Goal: Information Seeking & Learning: Check status

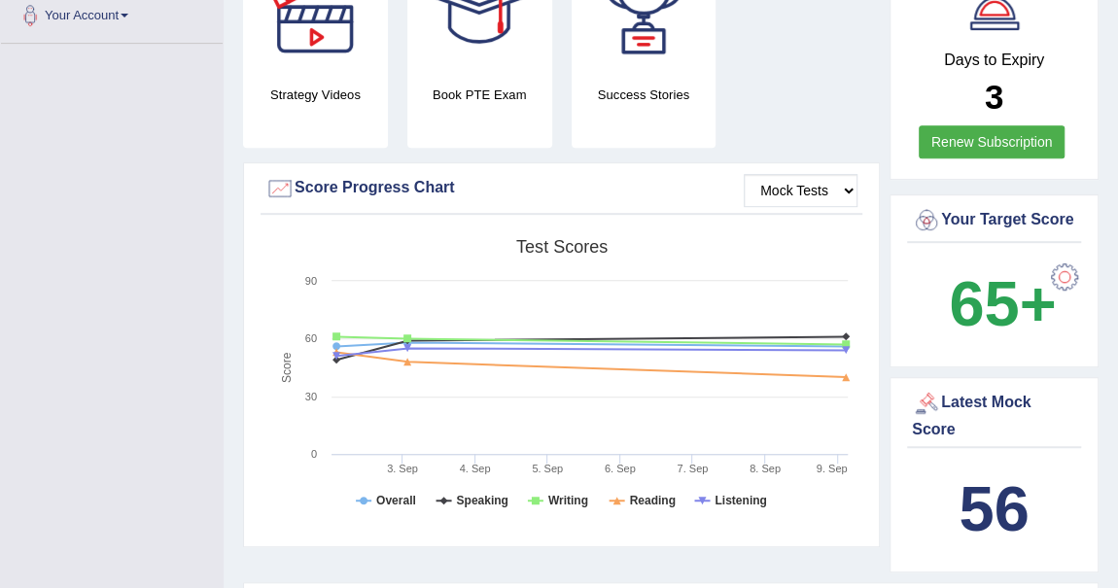
scroll to position [618, 0]
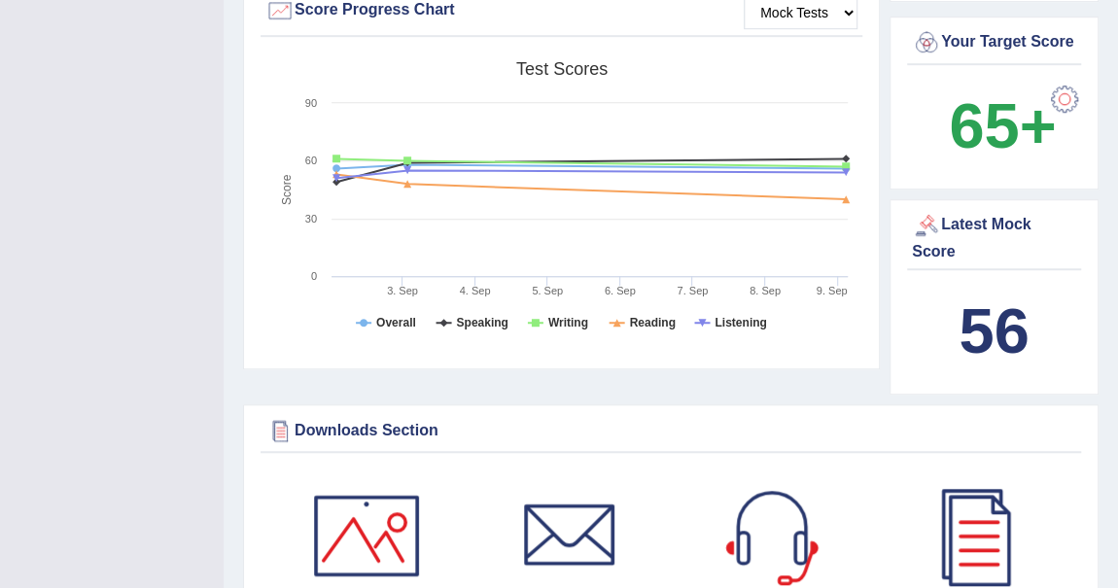
click at [986, 322] on b "56" at bounding box center [993, 330] width 70 height 71
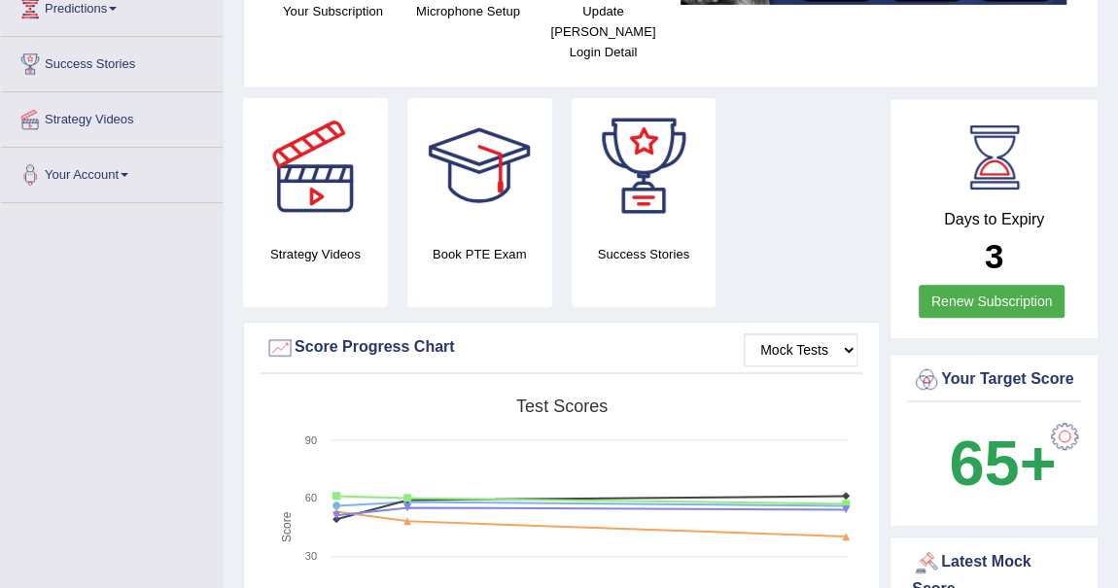
scroll to position [0, 0]
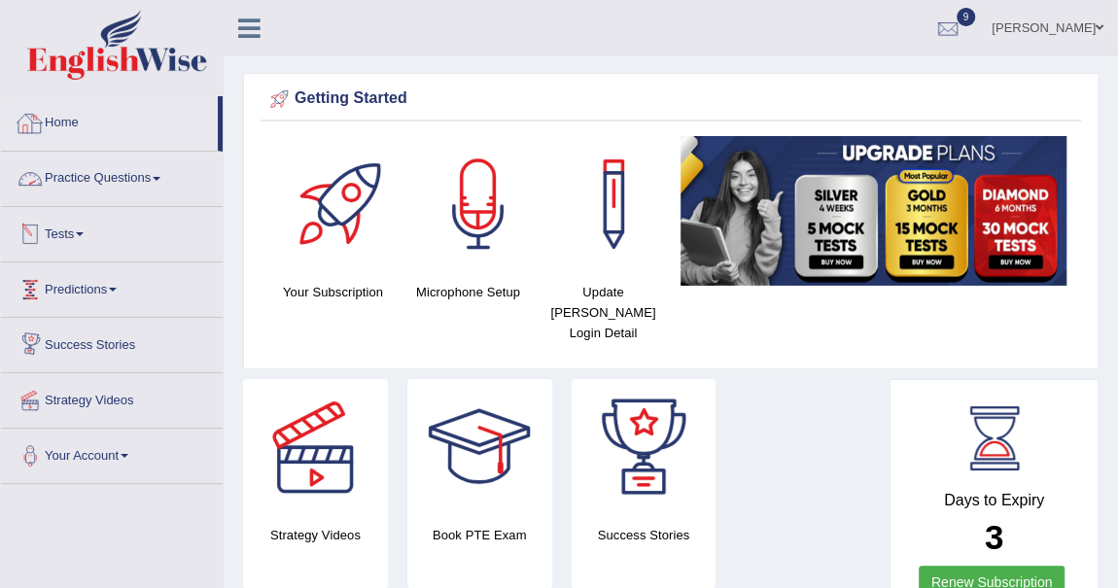
click at [159, 173] on link "Practice Questions" at bounding box center [112, 176] width 222 height 49
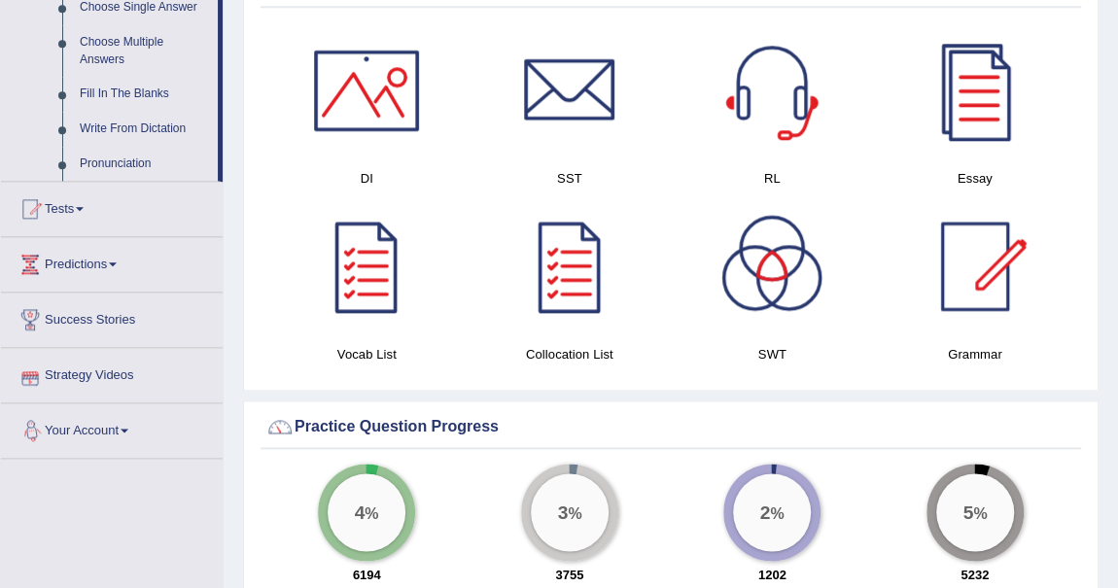
scroll to position [1059, 0]
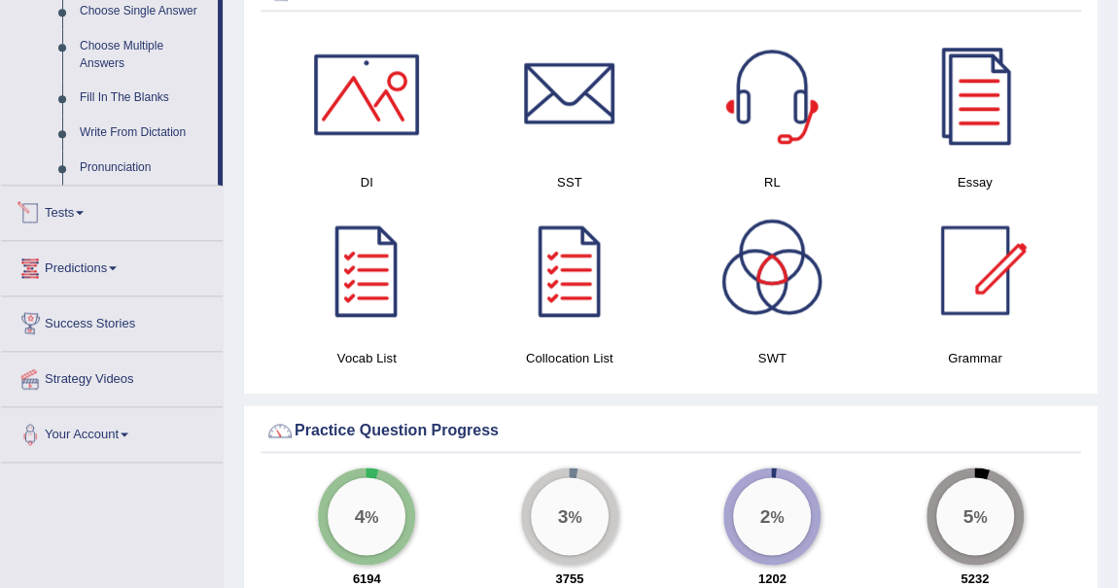
click at [84, 211] on span at bounding box center [80, 213] width 8 height 4
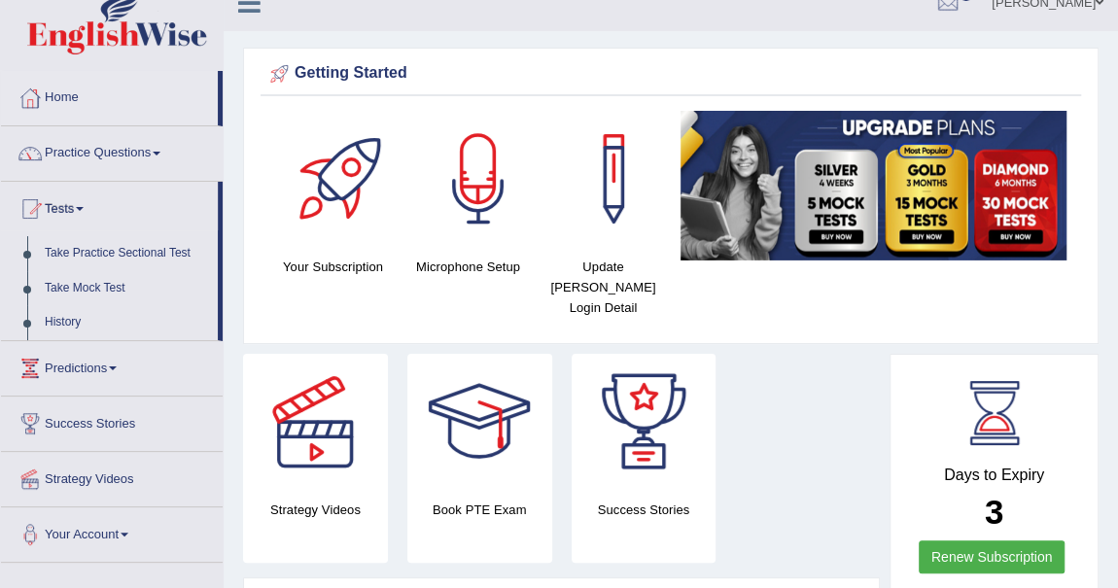
scroll to position [0, 0]
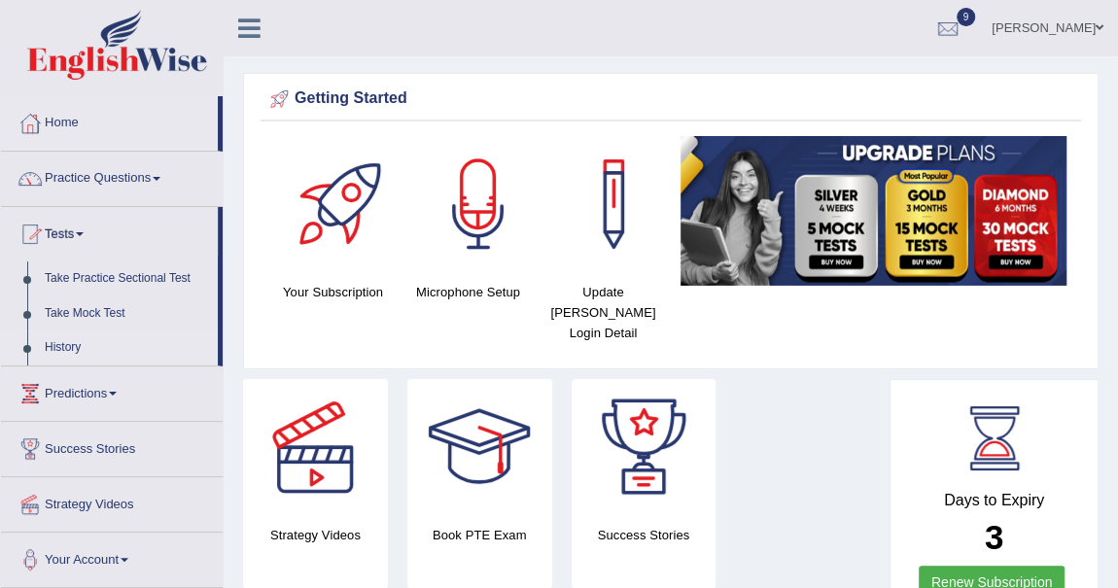
click at [73, 349] on link "History" at bounding box center [127, 347] width 182 height 35
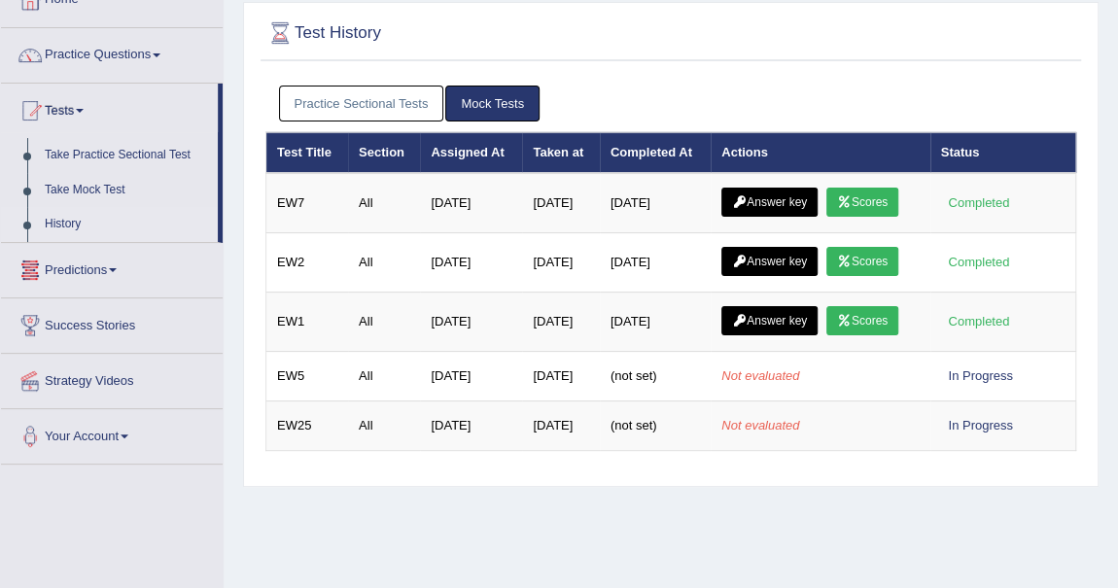
scroll to position [264, 0]
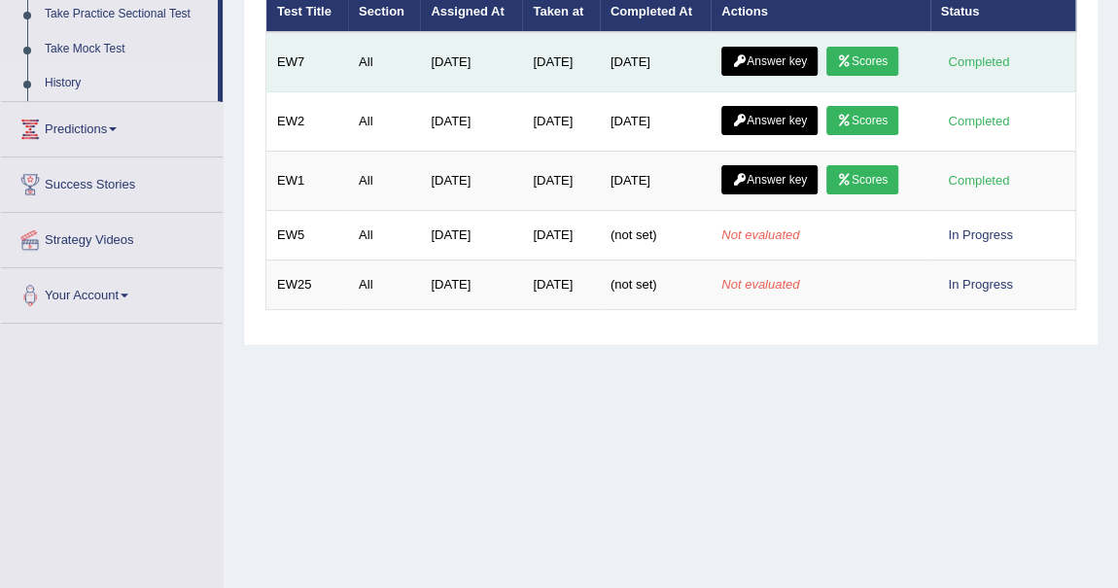
click at [862, 54] on link "Scores" at bounding box center [862, 61] width 72 height 29
click at [861, 54] on link "Scores" at bounding box center [862, 61] width 72 height 29
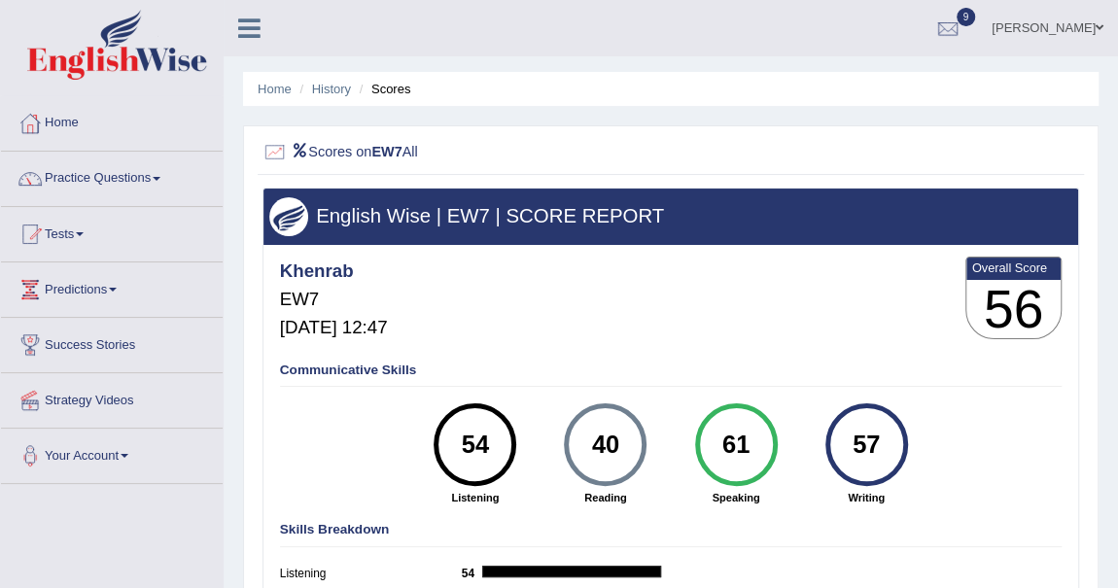
click at [165, 174] on link "Practice Questions" at bounding box center [112, 176] width 222 height 49
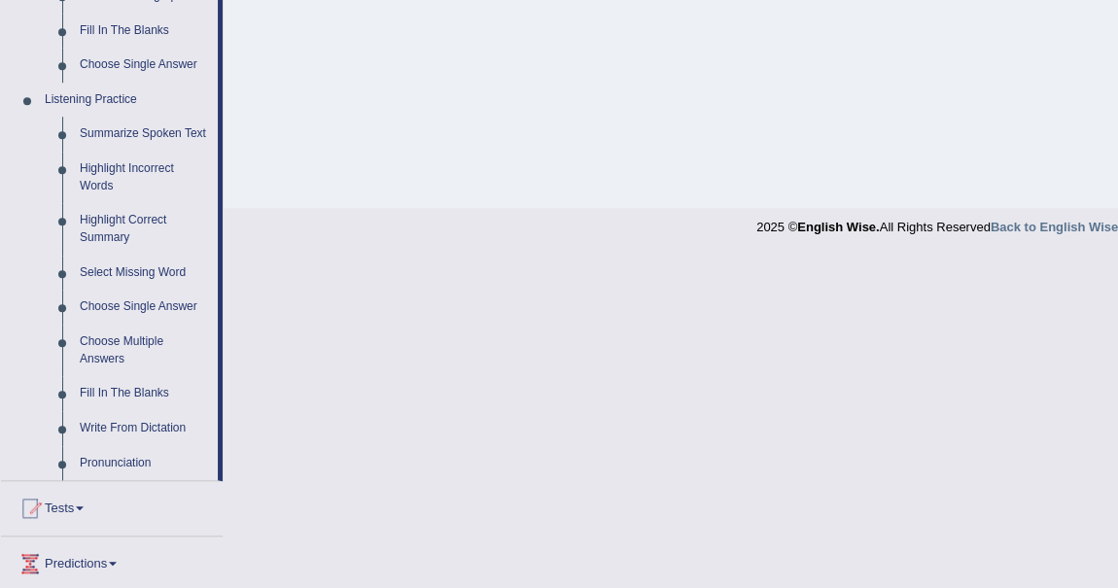
scroll to position [883, 0]
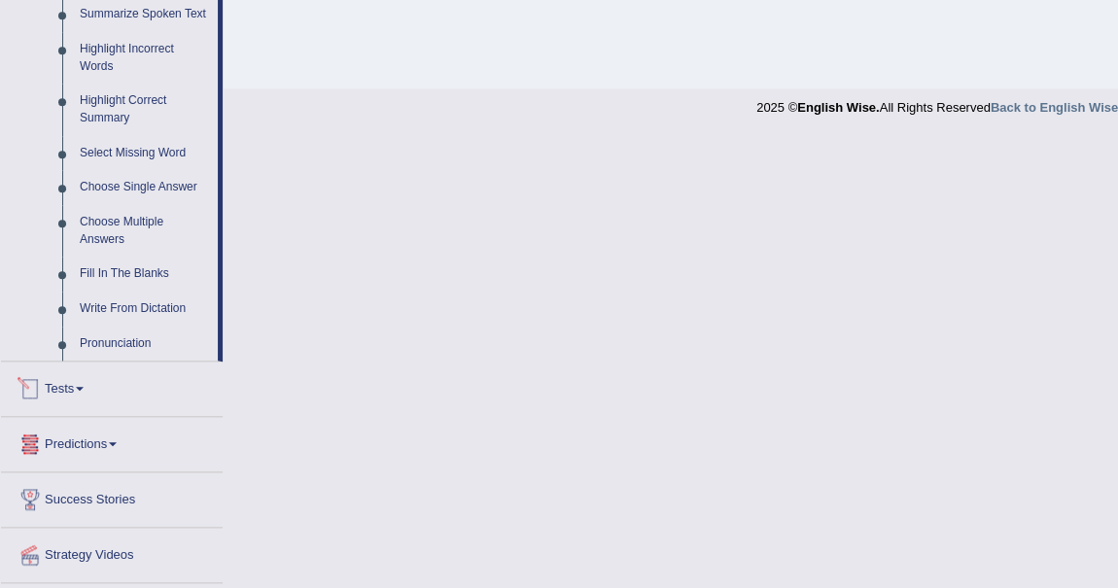
click at [84, 387] on span at bounding box center [80, 389] width 8 height 4
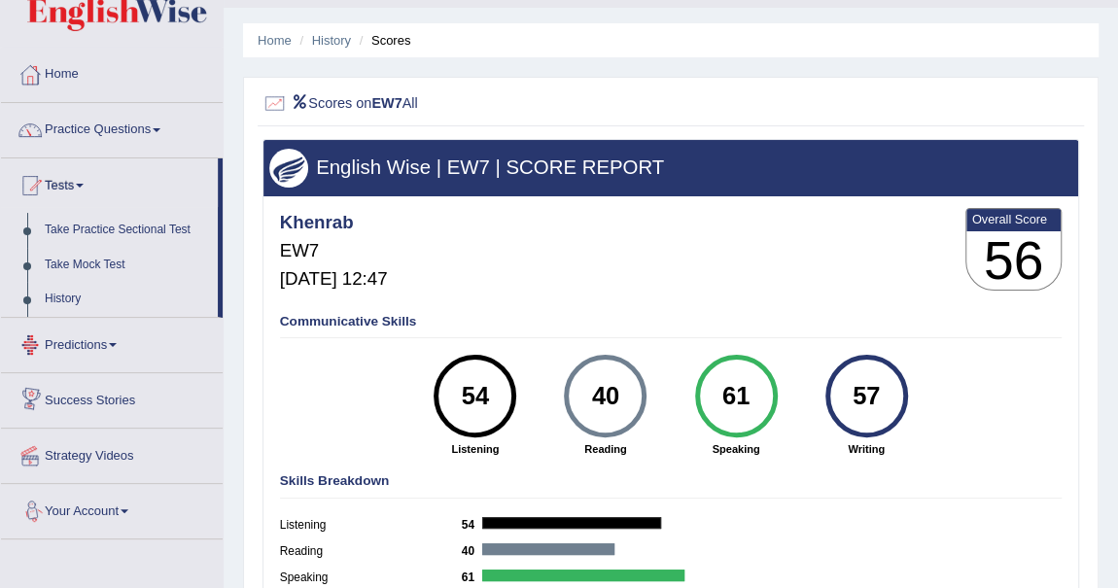
scroll to position [0, 0]
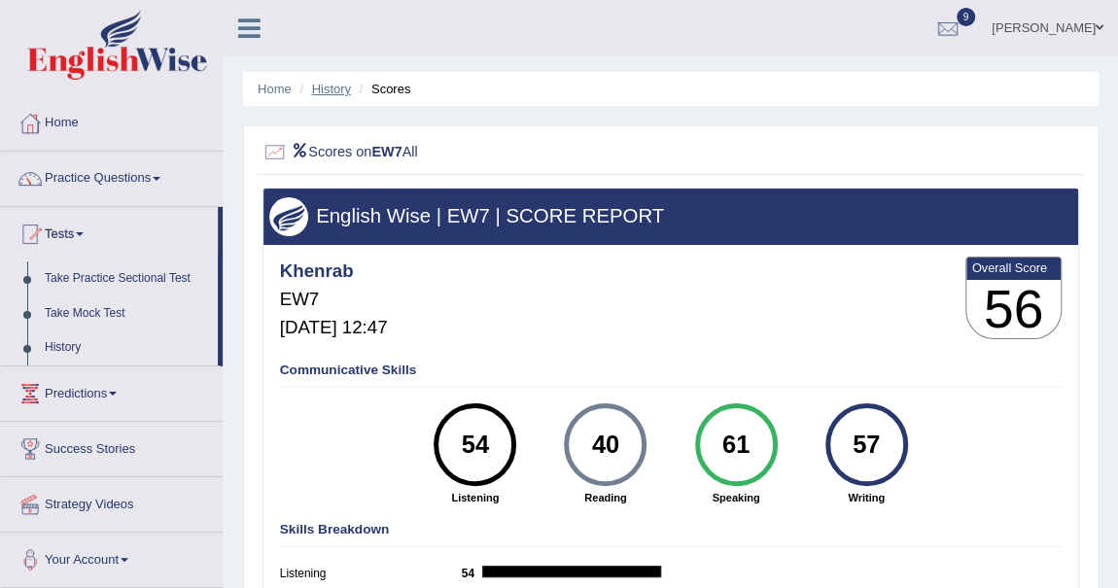
click at [327, 84] on link "History" at bounding box center [331, 89] width 39 height 15
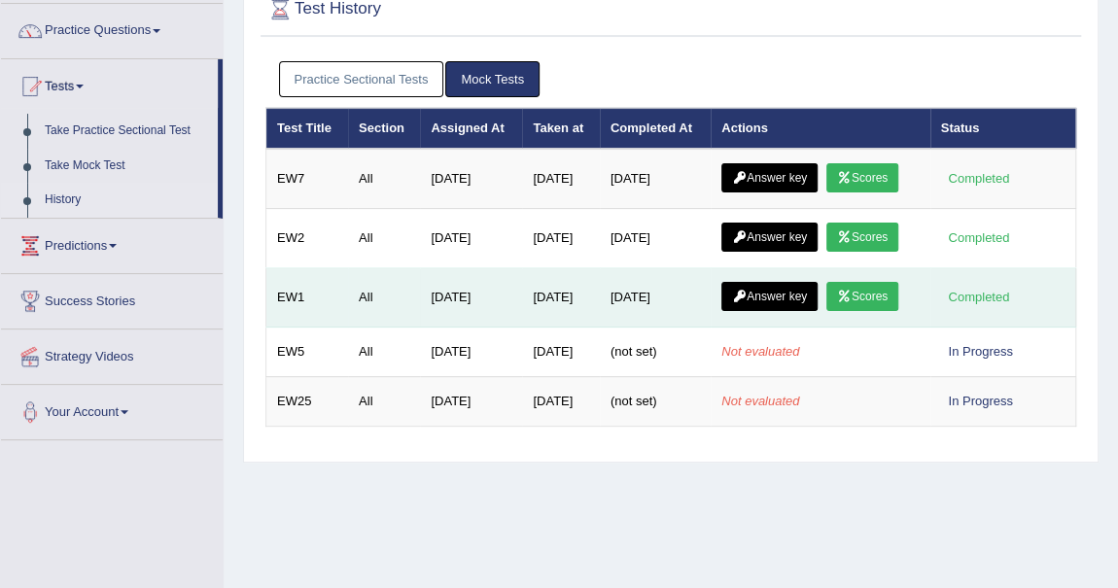
scroll to position [176, 0]
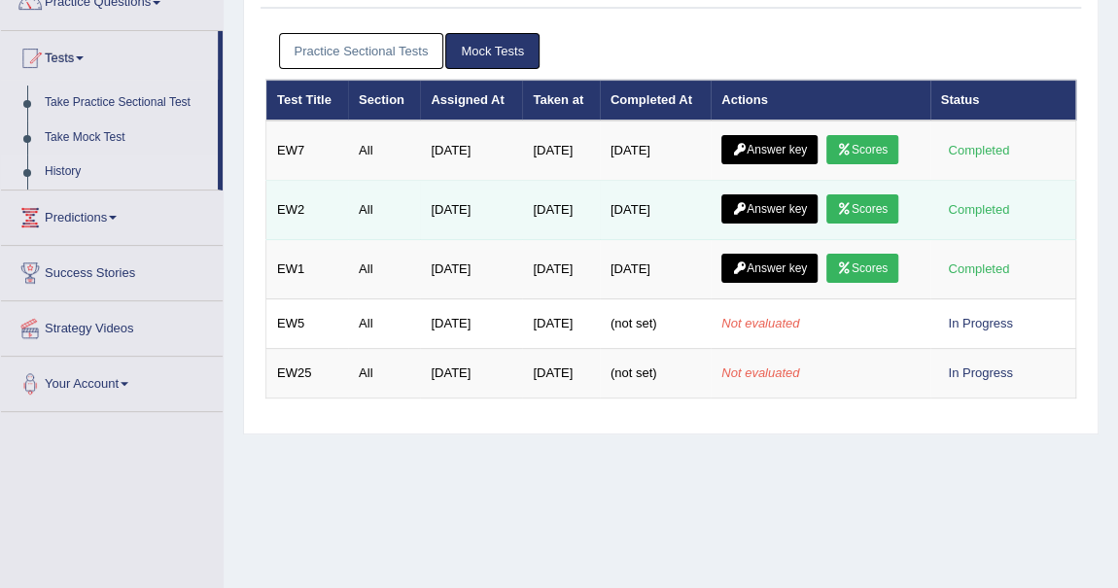
click at [879, 210] on link "Scores" at bounding box center [862, 208] width 72 height 29
click at [876, 207] on link "Scores" at bounding box center [862, 208] width 72 height 29
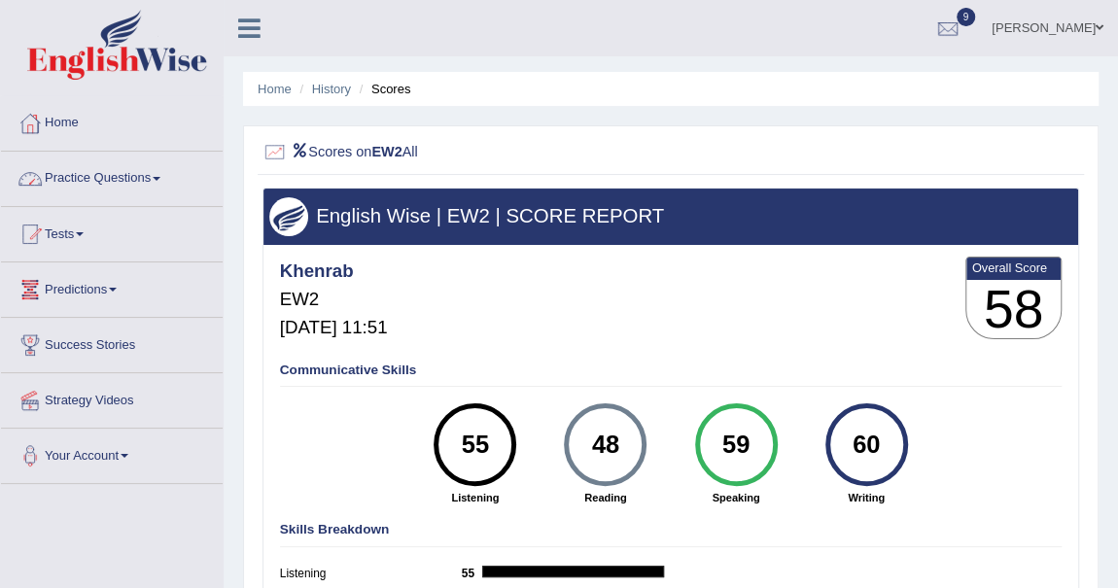
click at [156, 172] on link "Practice Questions" at bounding box center [112, 176] width 222 height 49
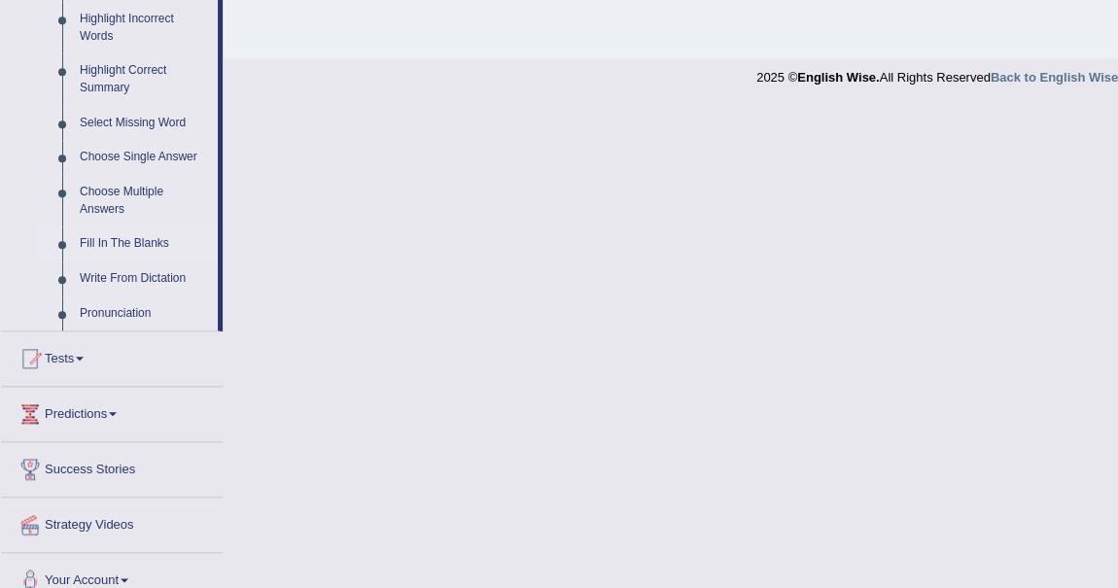
scroll to position [931, 0]
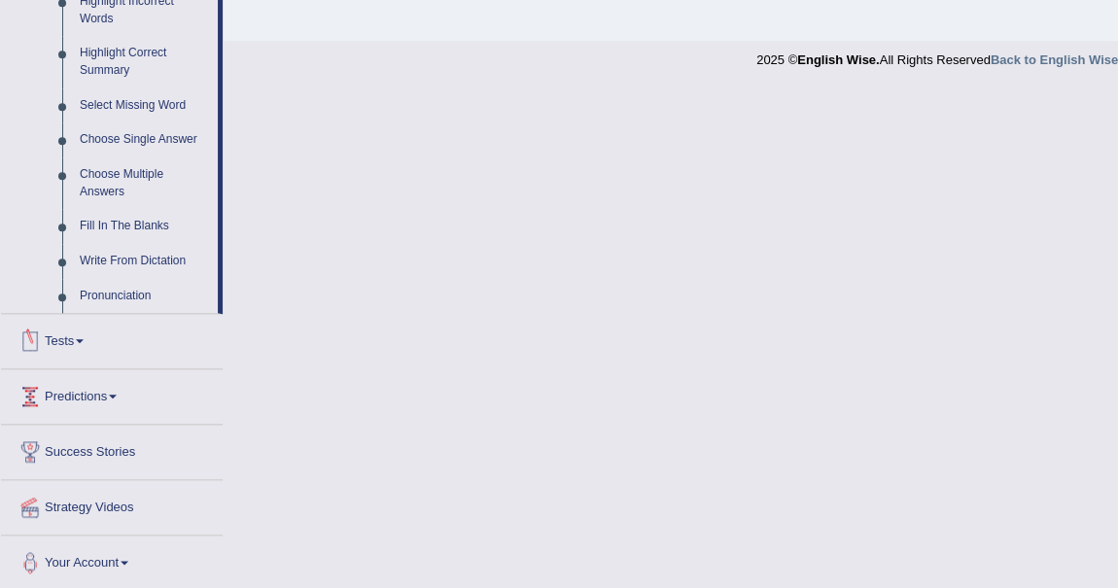
click at [81, 336] on link "Tests" at bounding box center [112, 338] width 222 height 49
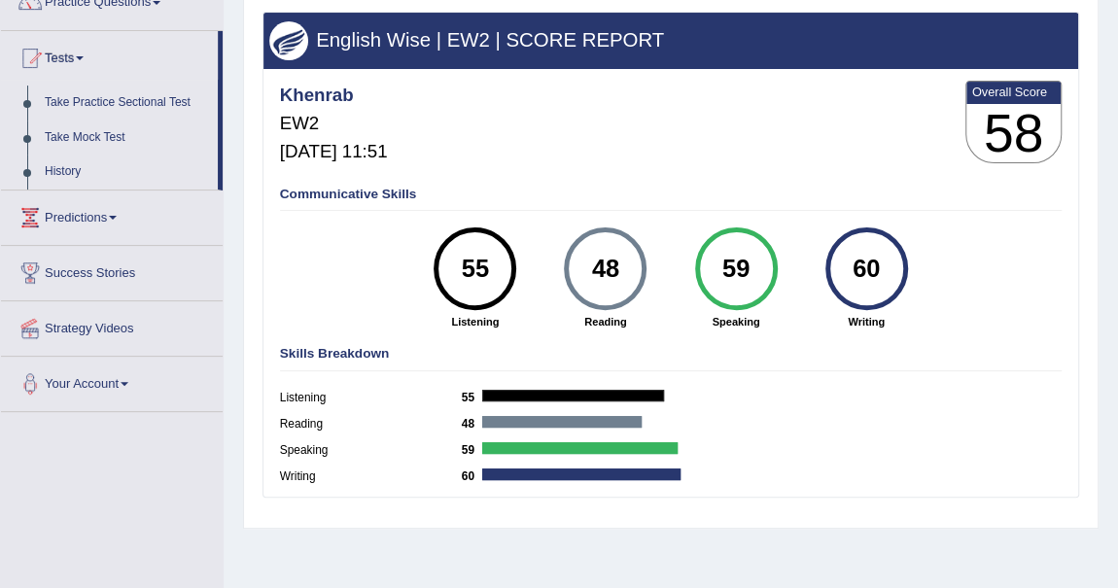
scroll to position [167, 0]
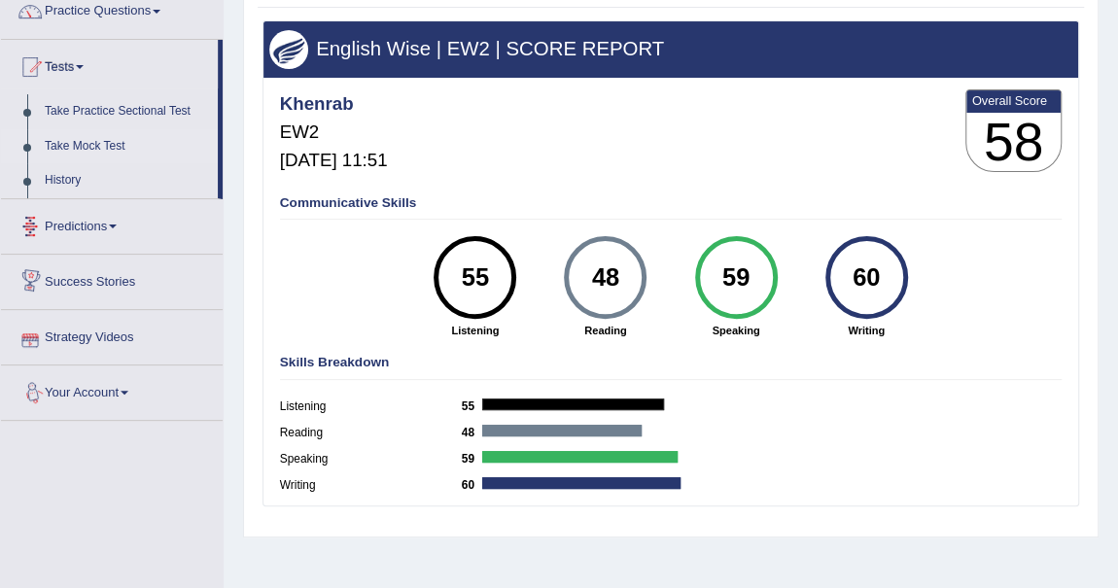
click at [77, 135] on link "Take Mock Test" at bounding box center [127, 146] width 182 height 35
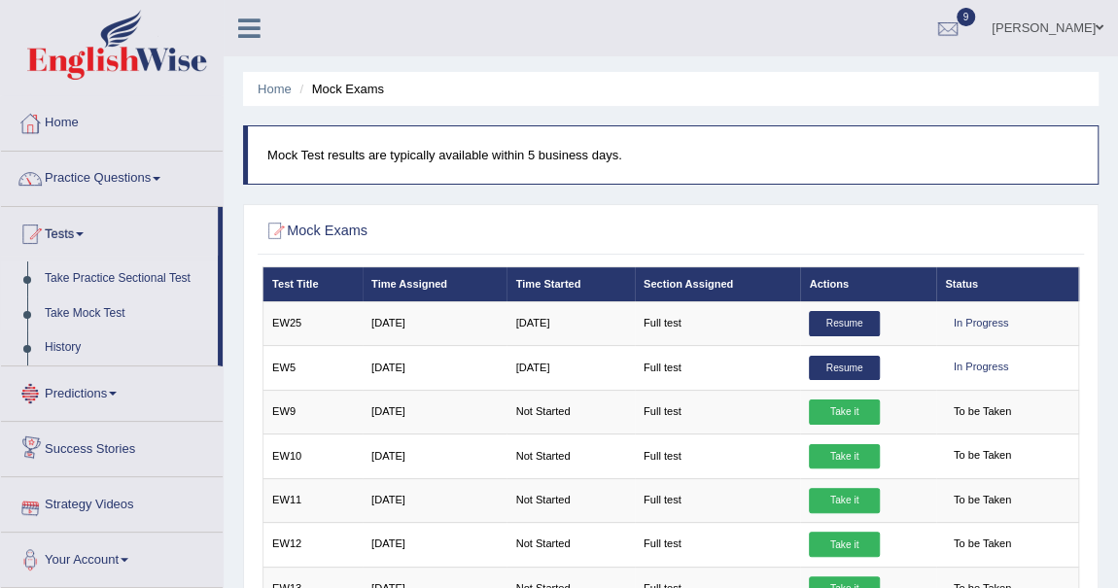
click at [176, 278] on link "Take Practice Sectional Test" at bounding box center [127, 278] width 182 height 35
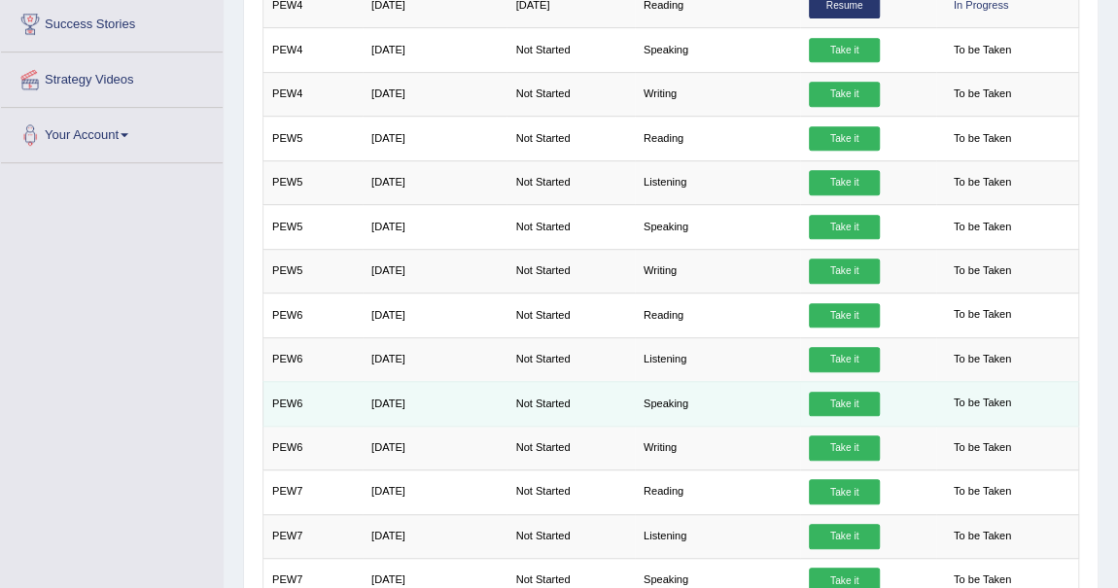
scroll to position [122, 0]
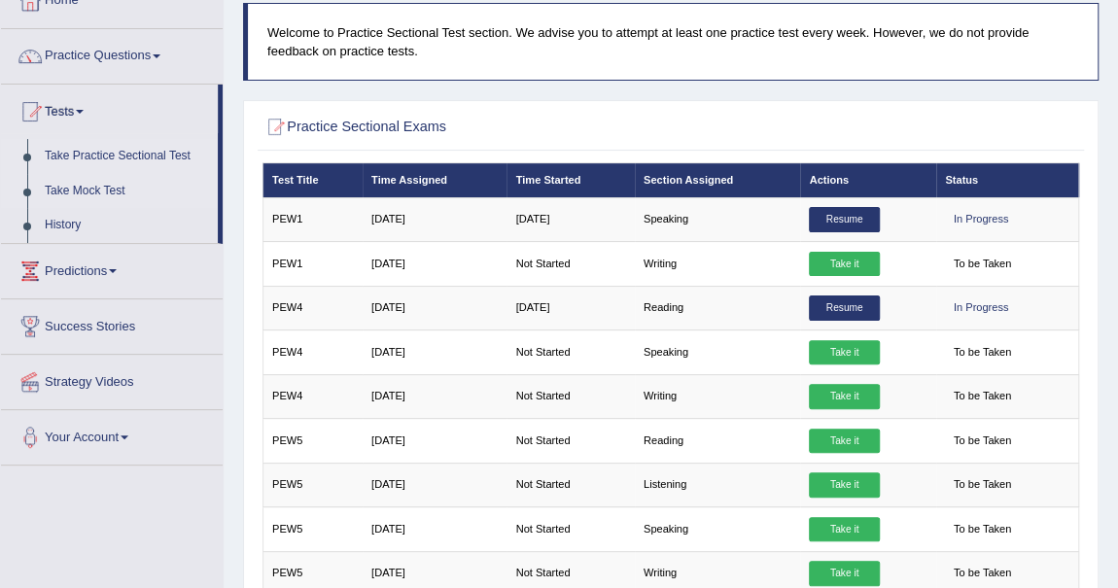
click at [105, 194] on link "Take Mock Test" at bounding box center [127, 191] width 182 height 35
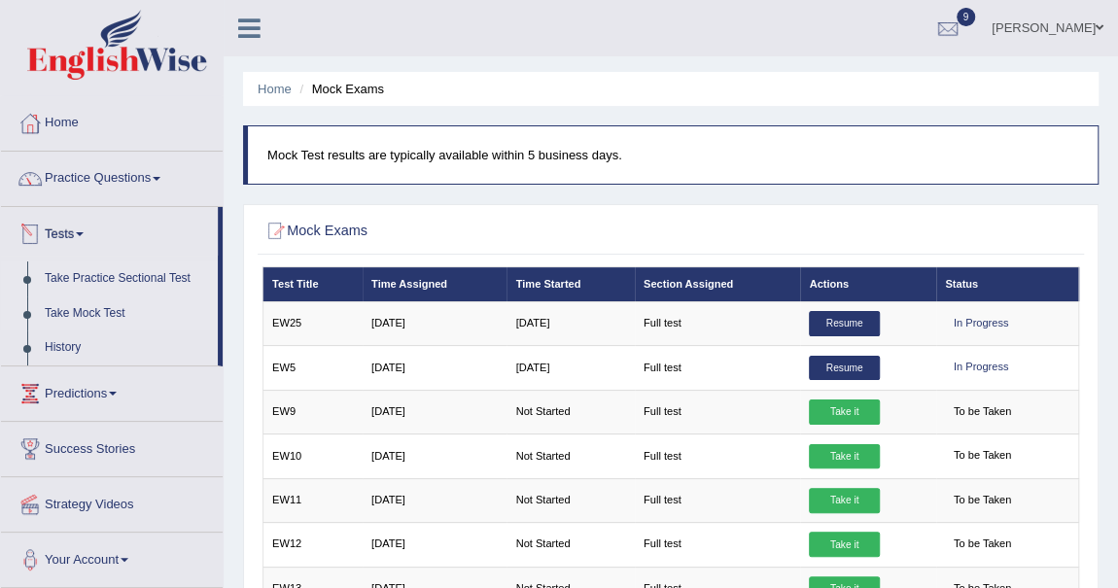
click at [88, 277] on link "Take Practice Sectional Test" at bounding box center [127, 278] width 182 height 35
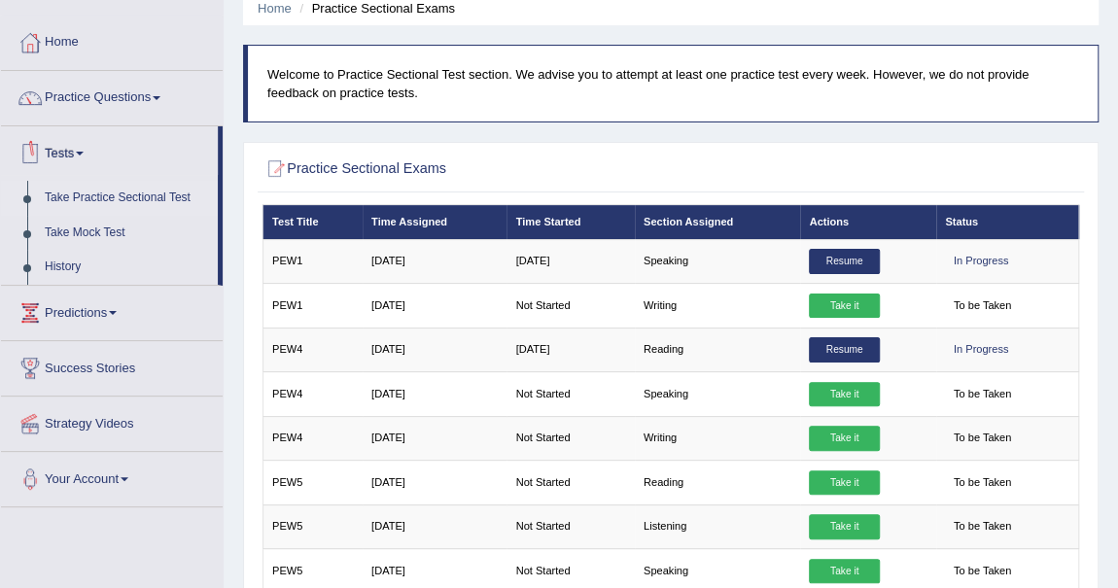
scroll to position [176, 0]
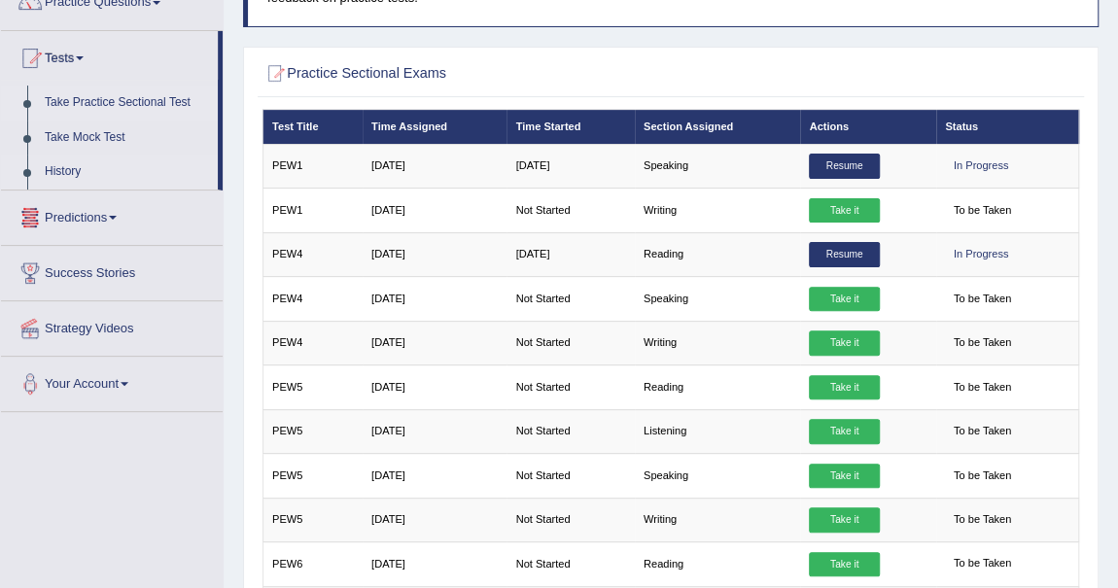
click at [60, 164] on link "History" at bounding box center [127, 172] width 182 height 35
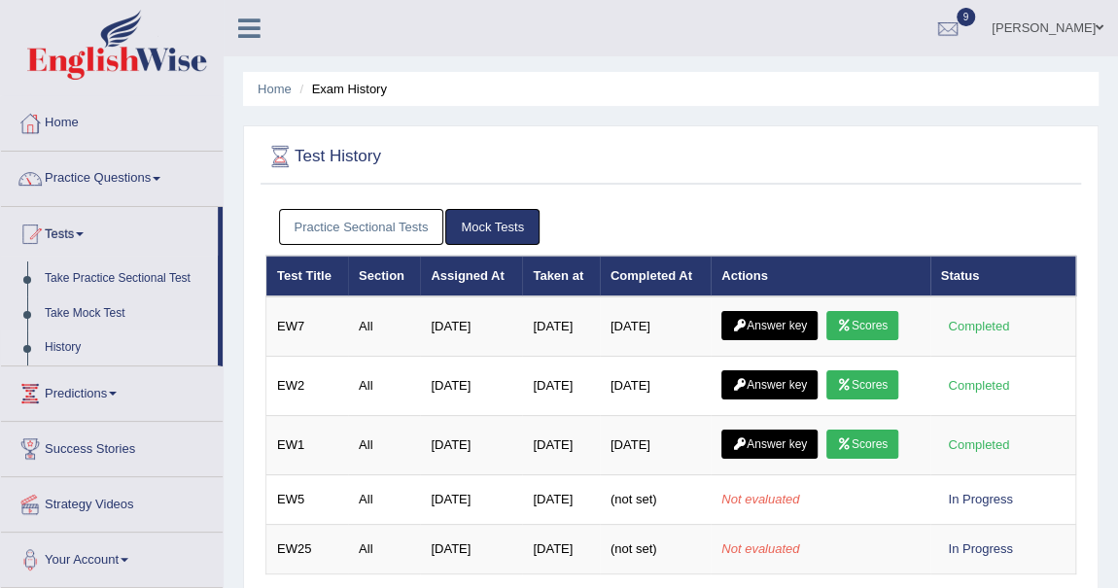
click at [374, 217] on link "Practice Sectional Tests" at bounding box center [361, 227] width 165 height 36
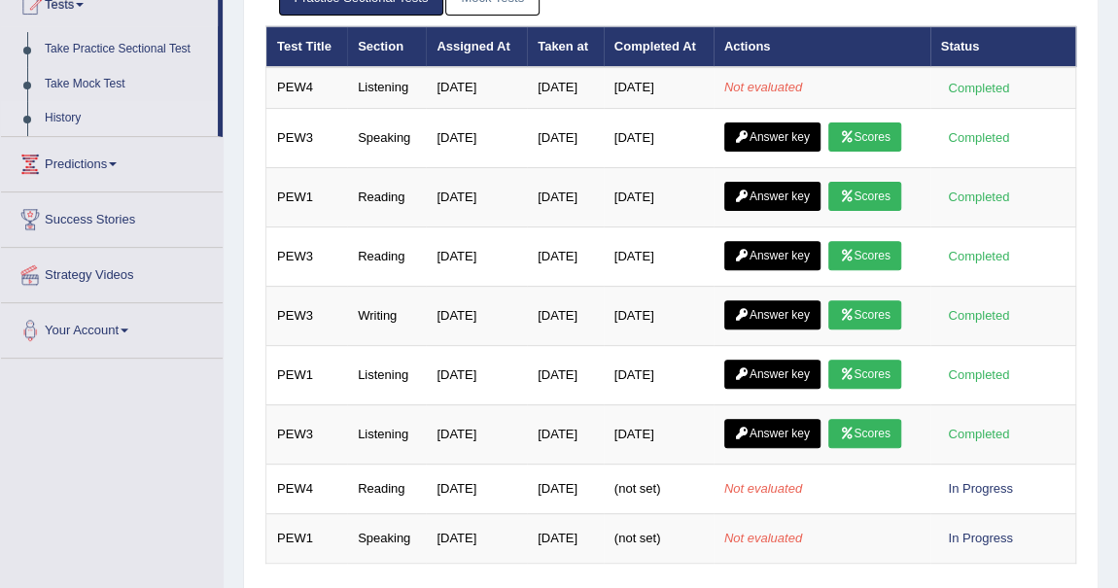
scroll to position [264, 0]
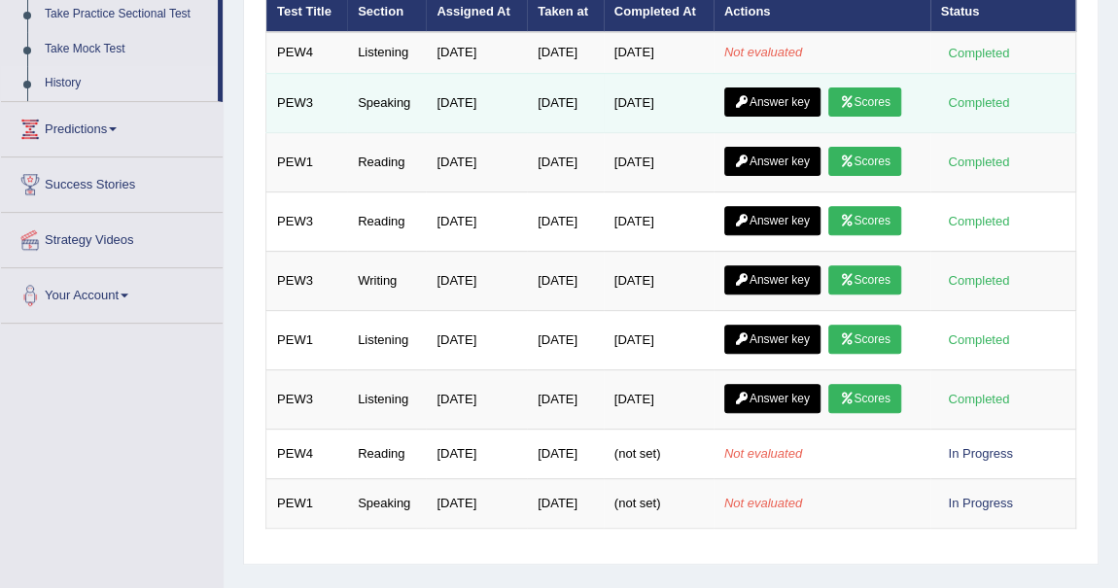
click at [789, 93] on link "Answer key" at bounding box center [772, 101] width 96 height 29
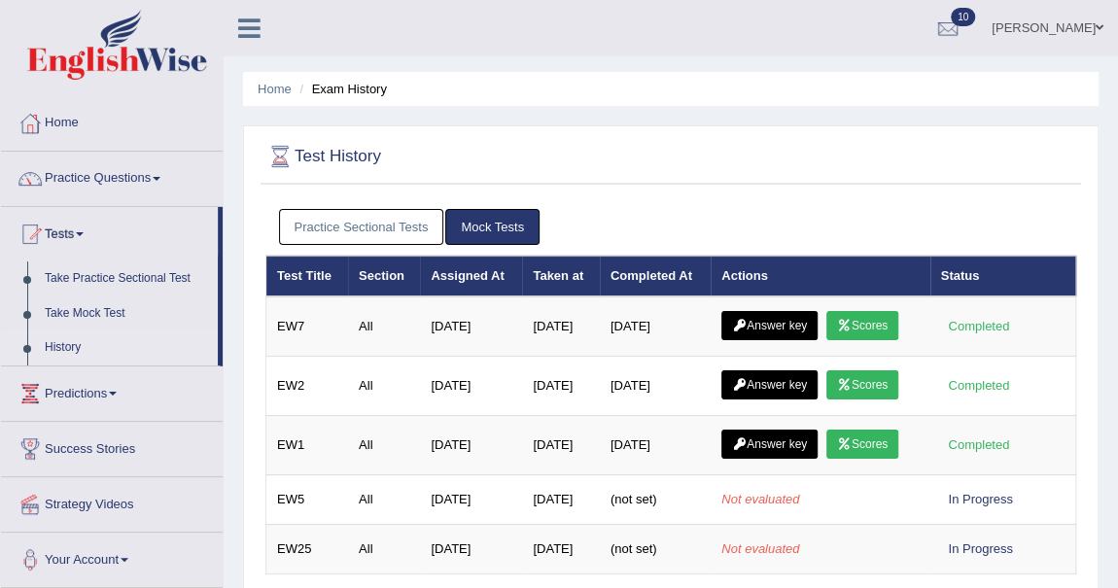
click at [406, 223] on link "Practice Sectional Tests" at bounding box center [361, 227] width 165 height 36
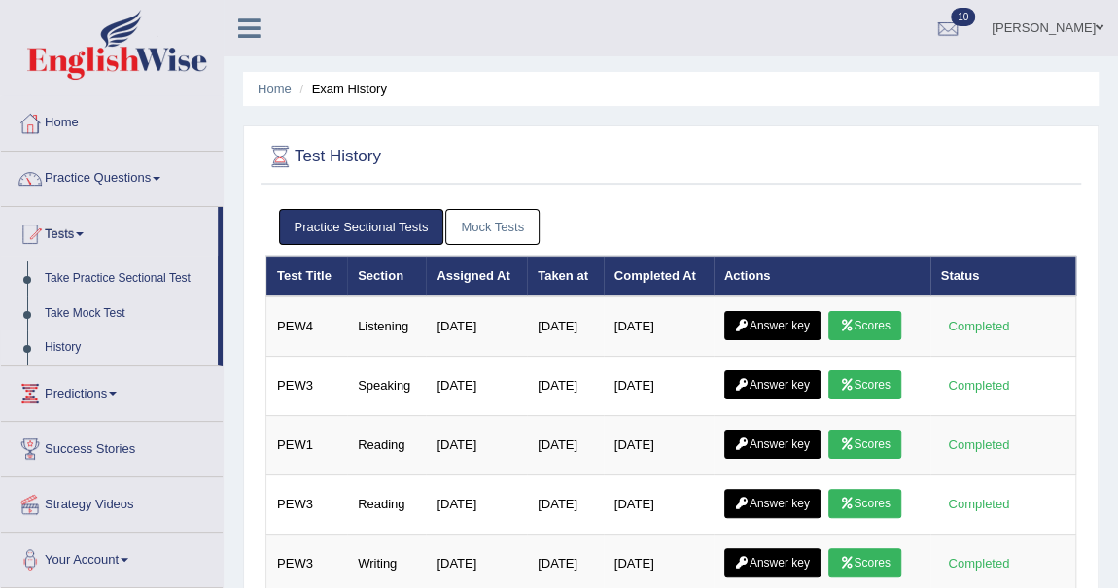
click at [501, 223] on link "Mock Tests" at bounding box center [492, 227] width 94 height 36
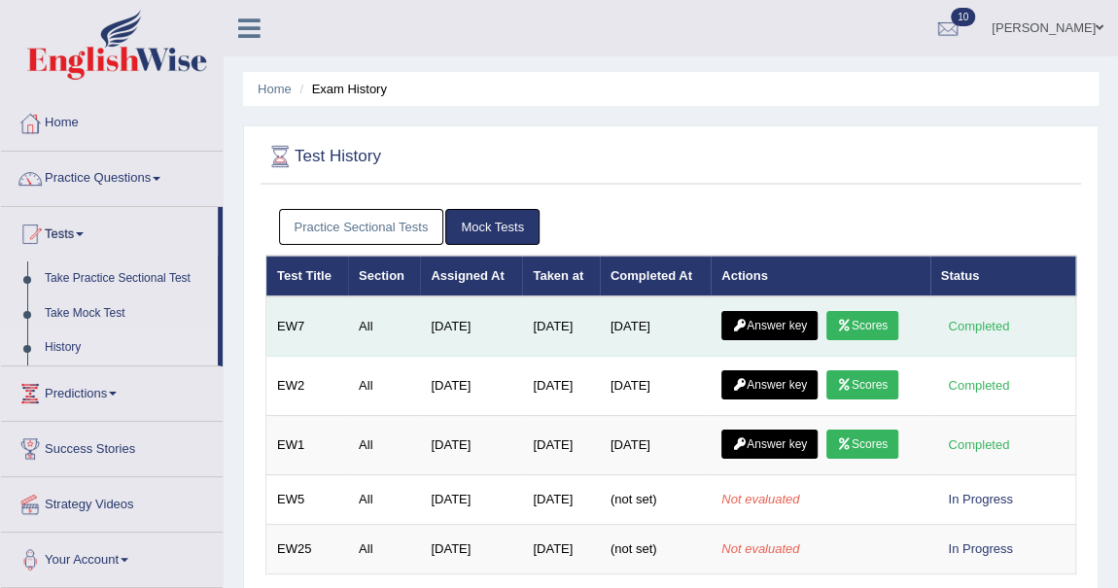
click at [877, 317] on link "Scores" at bounding box center [862, 325] width 72 height 29
drag, startPoint x: 877, startPoint y: 317, endPoint x: 865, endPoint y: 310, distance: 13.5
click at [874, 315] on link "Scores" at bounding box center [862, 325] width 72 height 29
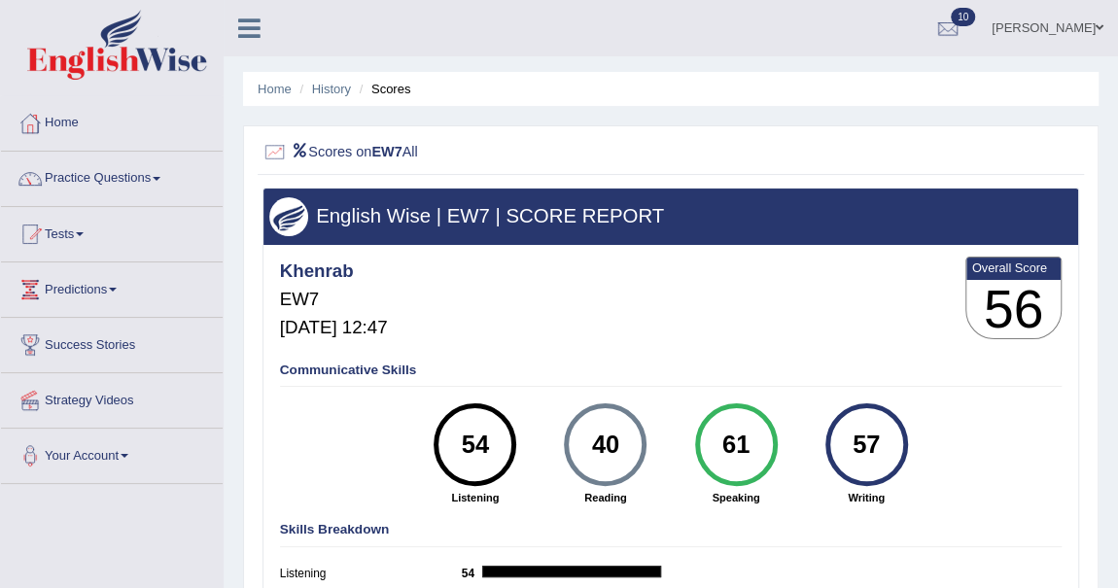
click at [613, 435] on div "40" at bounding box center [605, 445] width 60 height 70
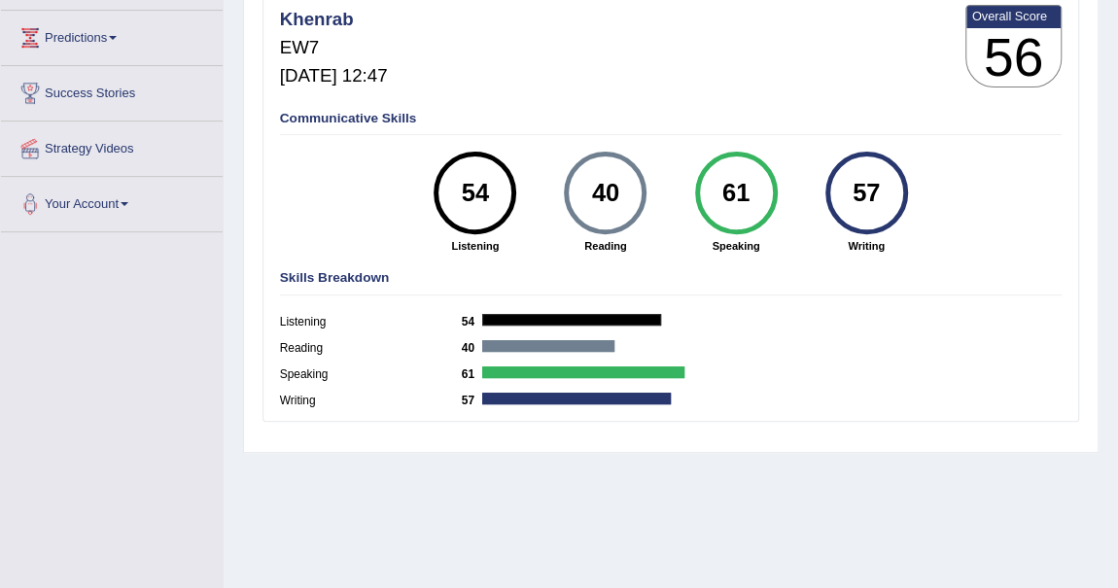
scroll to position [353, 0]
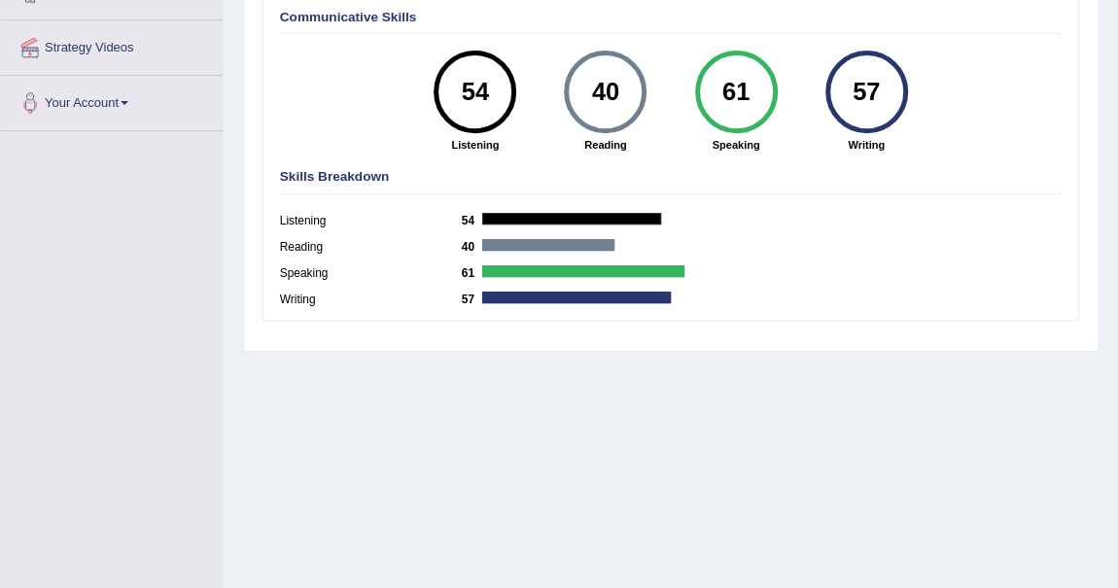
click at [559, 211] on div "Listening 54" at bounding box center [671, 224] width 782 height 26
click at [624, 93] on div "40" at bounding box center [605, 92] width 60 height 70
drag, startPoint x: 624, startPoint y: 93, endPoint x: 565, endPoint y: 370, distance: 283.3
click at [623, 98] on div "40" at bounding box center [605, 92] width 60 height 70
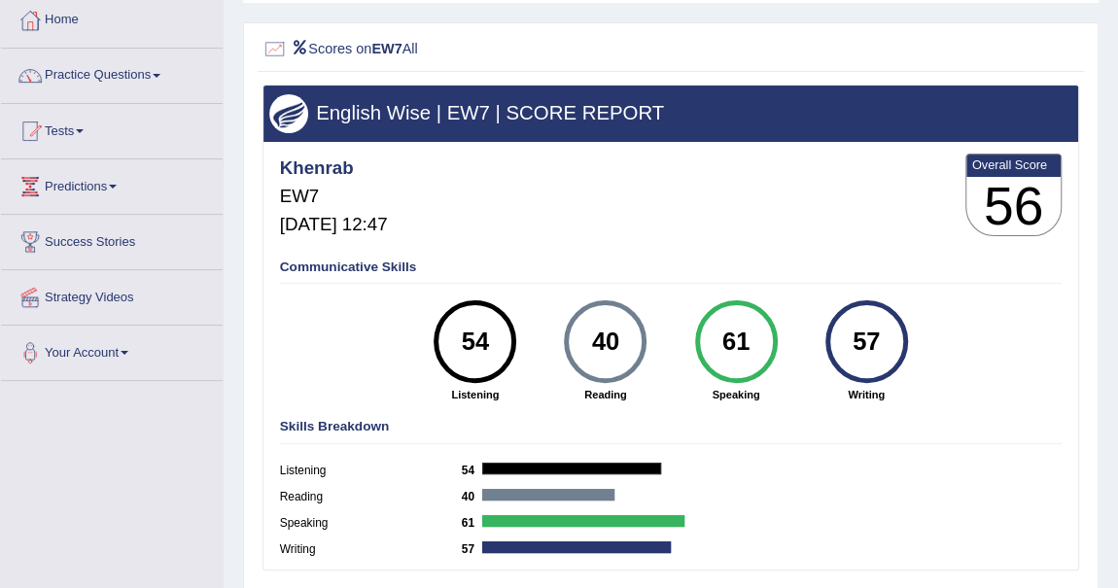
scroll to position [0, 0]
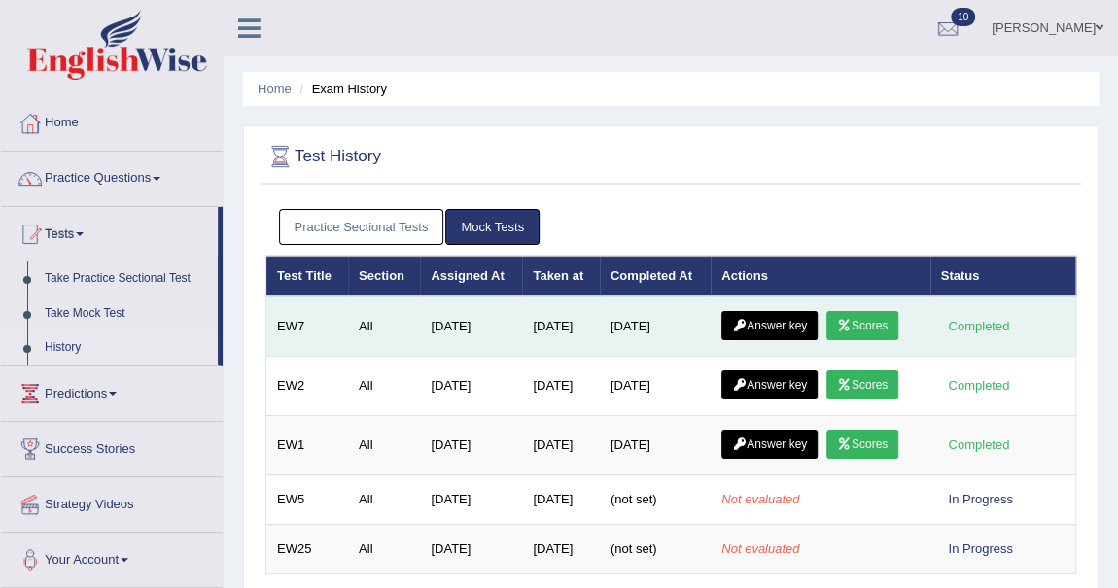
click at [774, 315] on link "Answer key" at bounding box center [769, 325] width 96 height 29
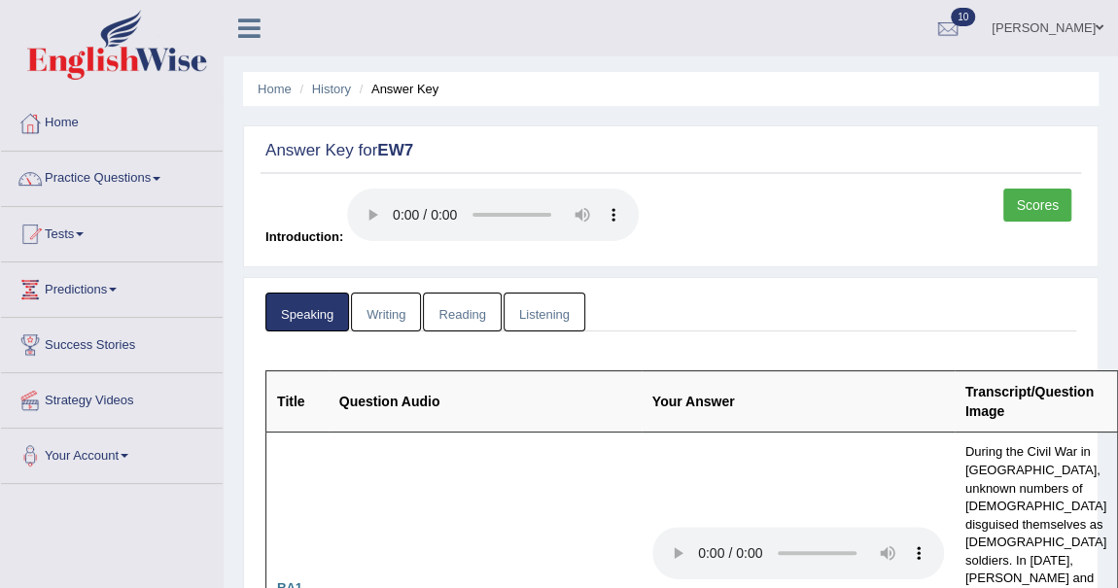
click at [397, 318] on link "Writing" at bounding box center [386, 313] width 70 height 40
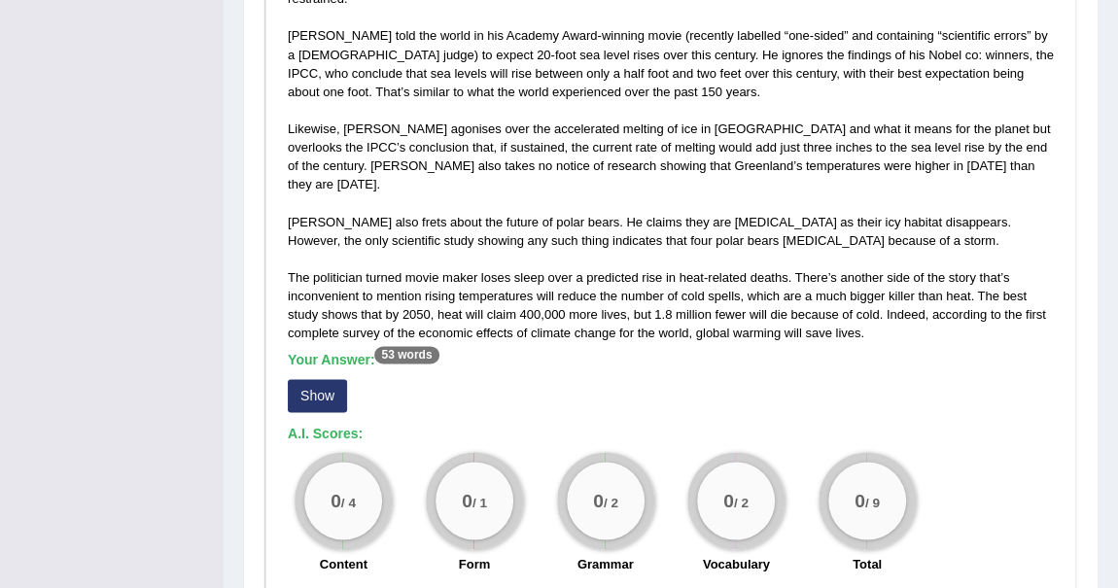
scroll to position [1325, 0]
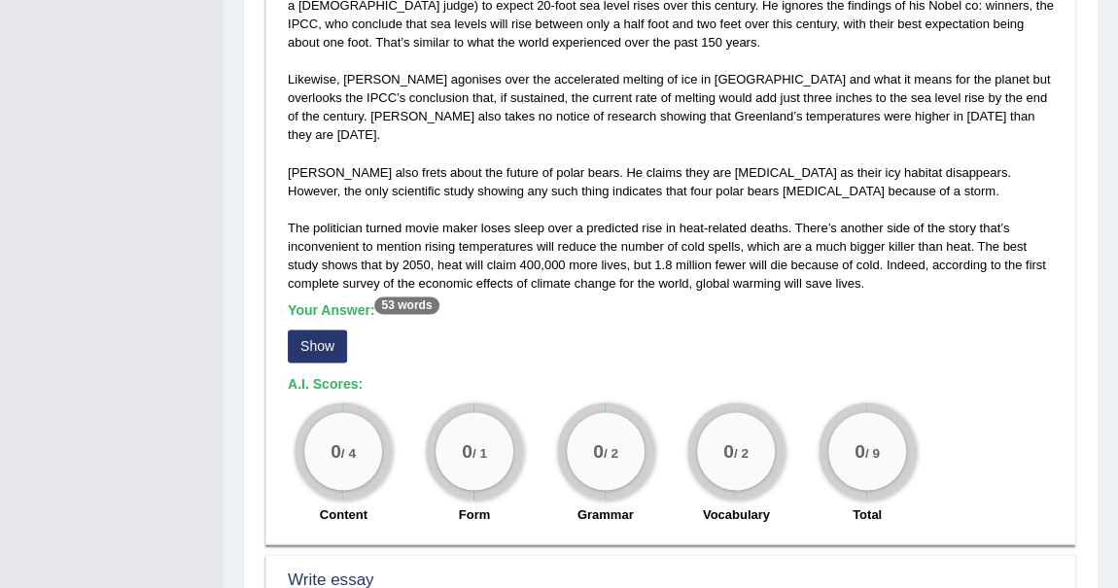
click at [400, 296] on sup "53 words" at bounding box center [406, 304] width 64 height 17
click at [329, 329] on button "Show" at bounding box center [317, 345] width 59 height 33
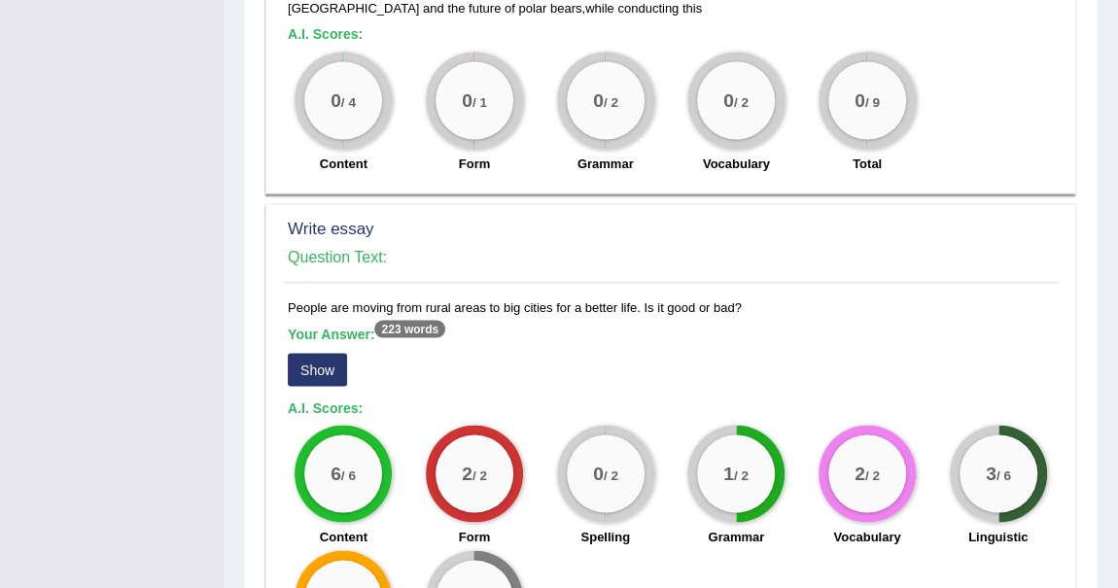
scroll to position [1847, 0]
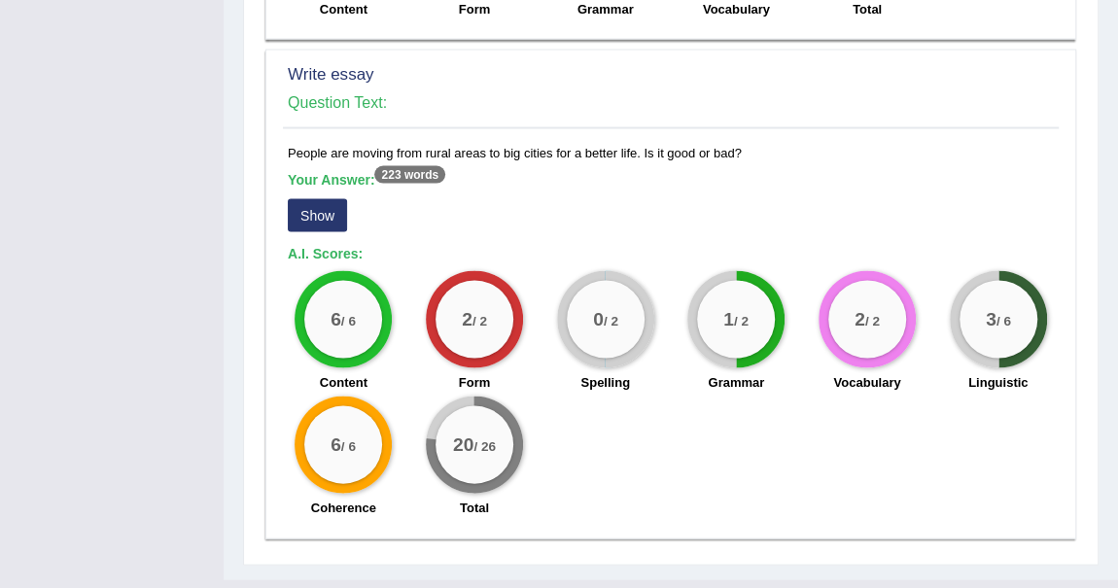
click at [326, 199] on button "Show" at bounding box center [317, 215] width 59 height 33
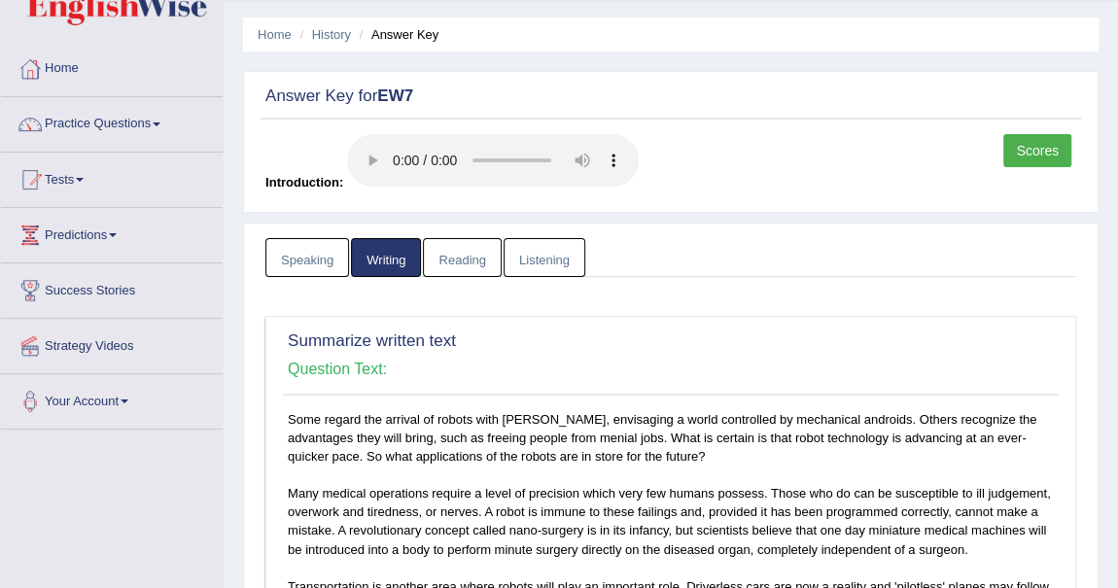
scroll to position [0, 0]
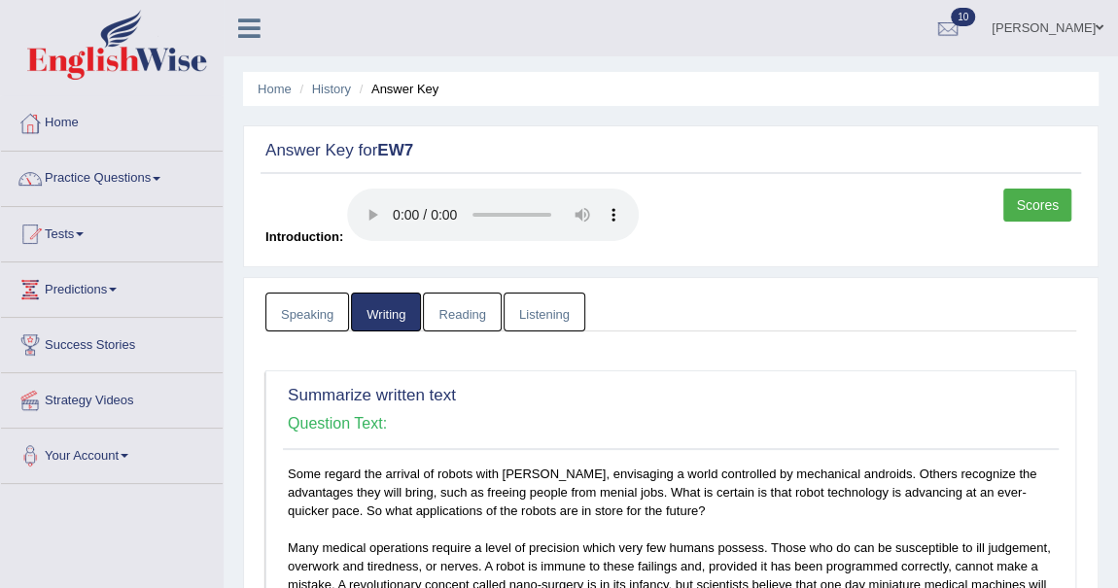
click at [460, 302] on link "Reading" at bounding box center [462, 313] width 78 height 40
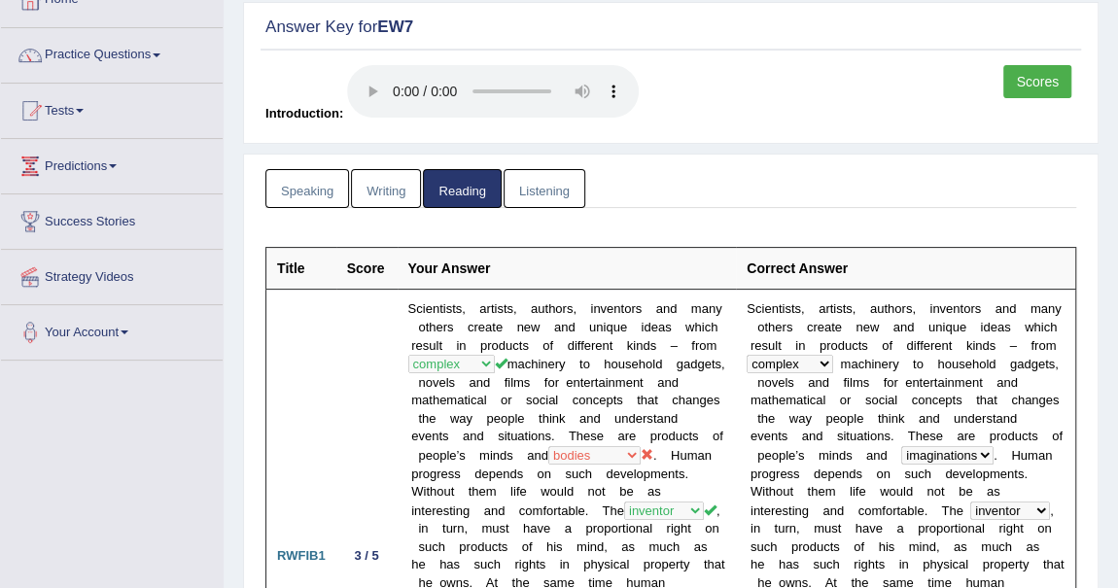
scroll to position [88, 0]
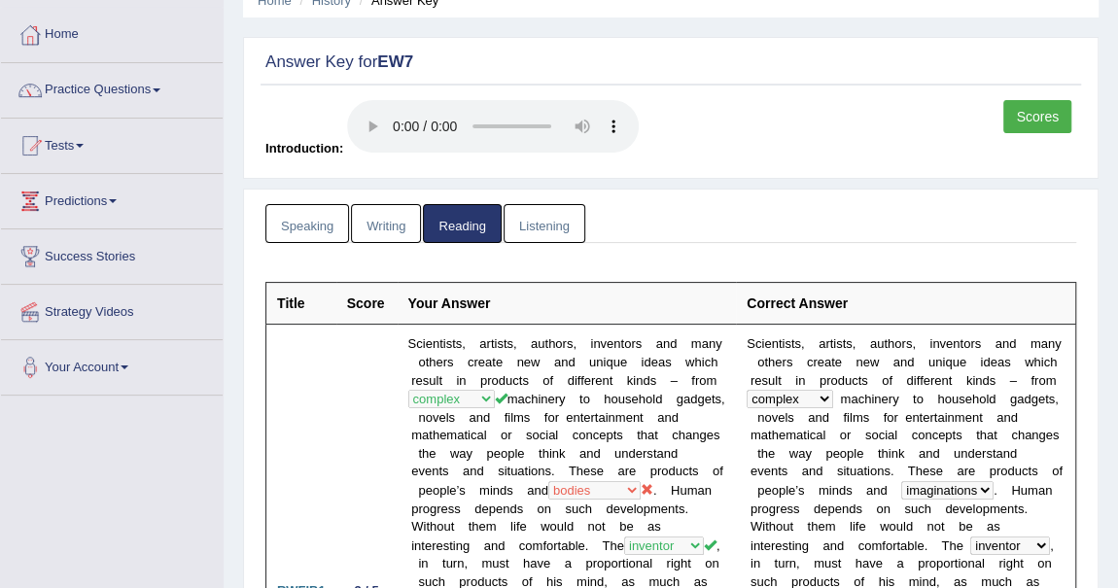
click at [545, 216] on link "Listening" at bounding box center [544, 224] width 82 height 40
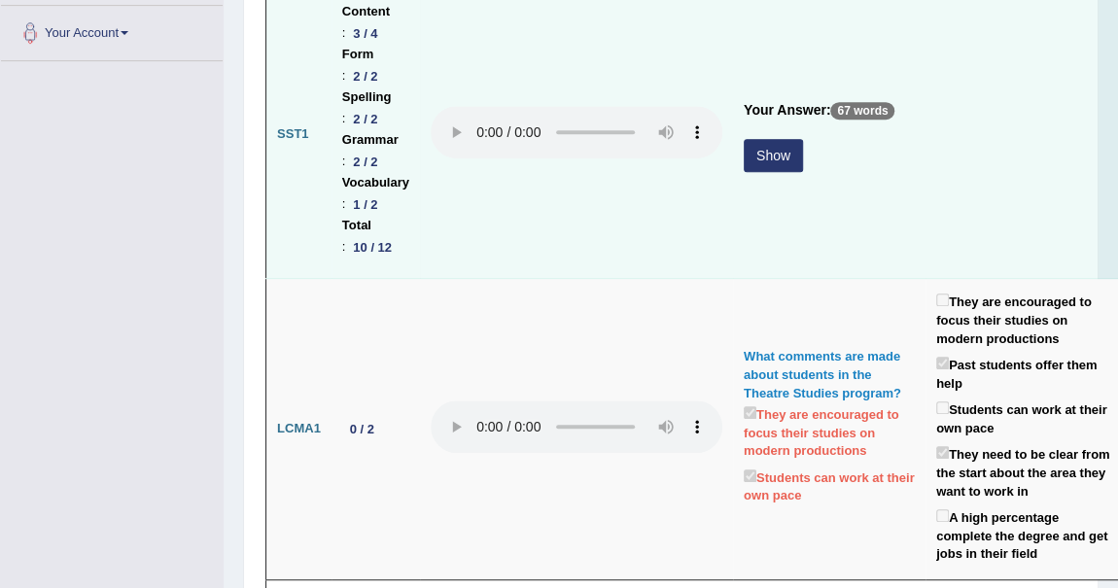
scroll to position [0, 0]
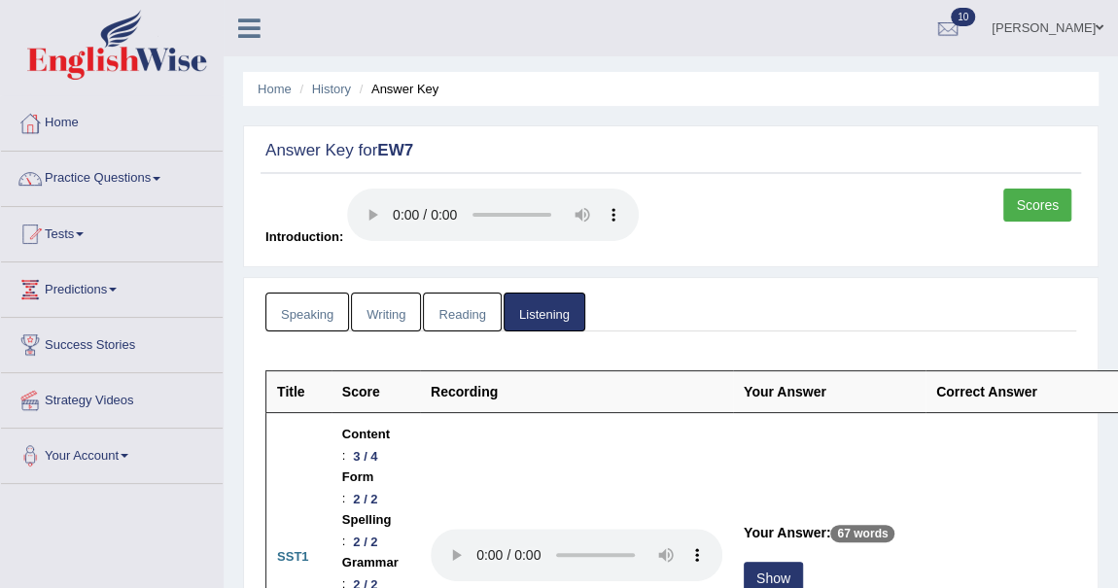
click at [1037, 208] on link "Scores" at bounding box center [1037, 205] width 68 height 33
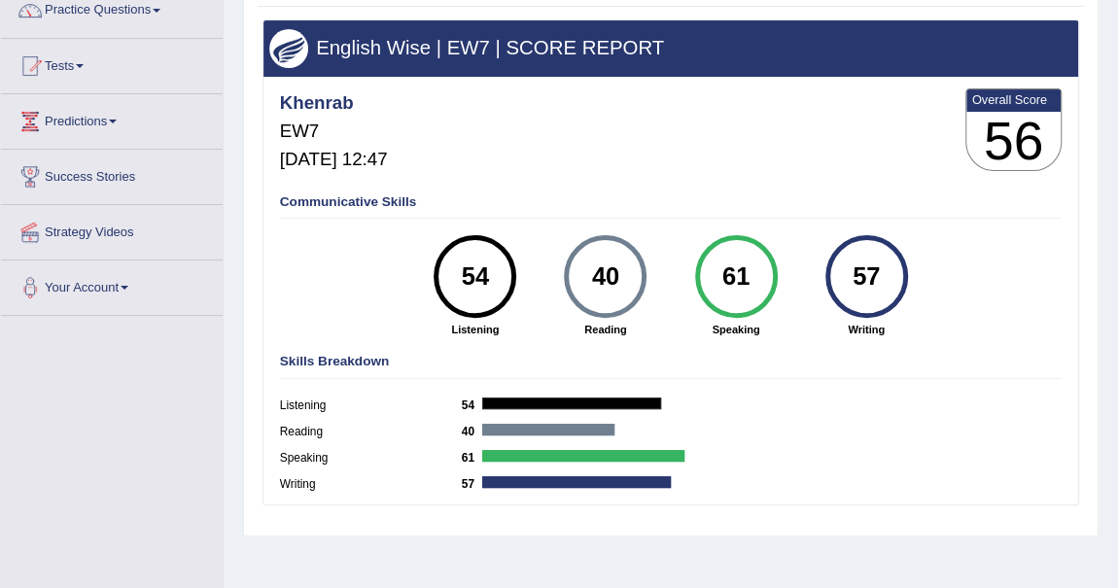
scroll to position [176, 0]
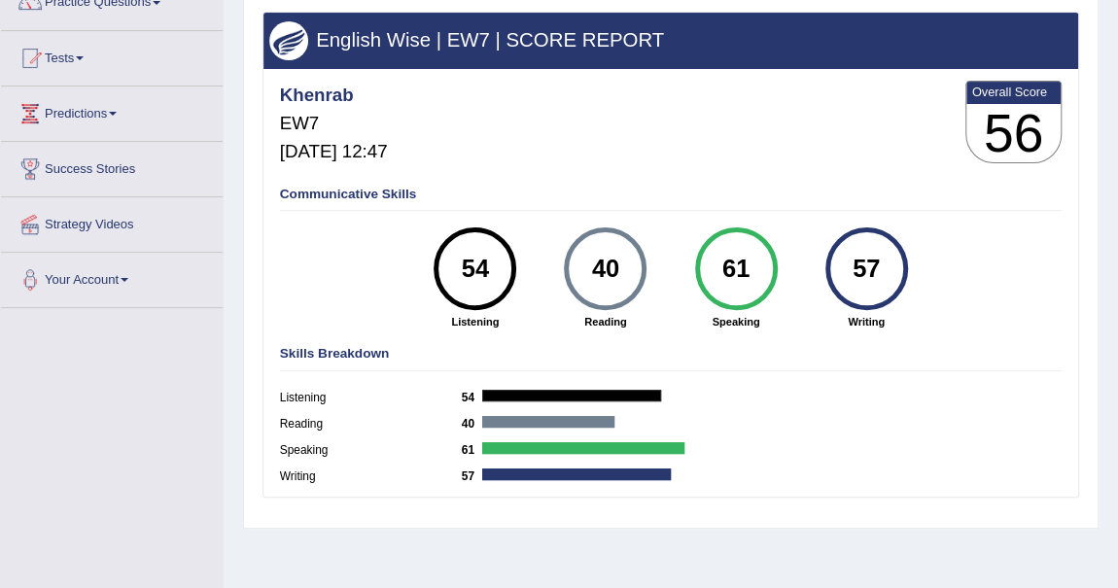
click at [599, 268] on div "40" at bounding box center [605, 269] width 60 height 70
click at [684, 298] on div "61 Speaking" at bounding box center [736, 278] width 130 height 102
click at [480, 280] on div "54" at bounding box center [475, 269] width 60 height 70
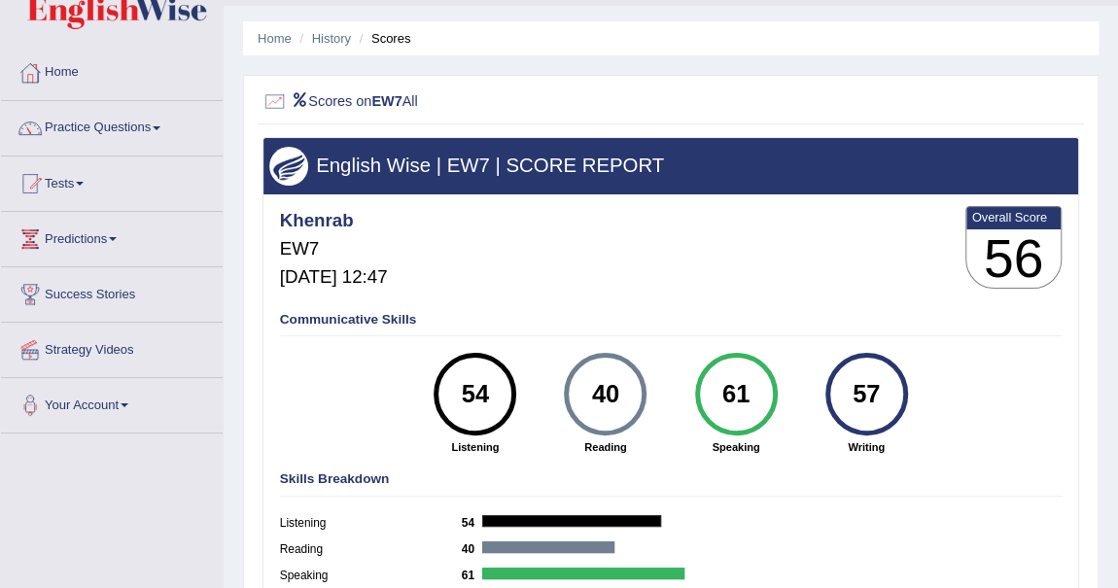
scroll to position [0, 0]
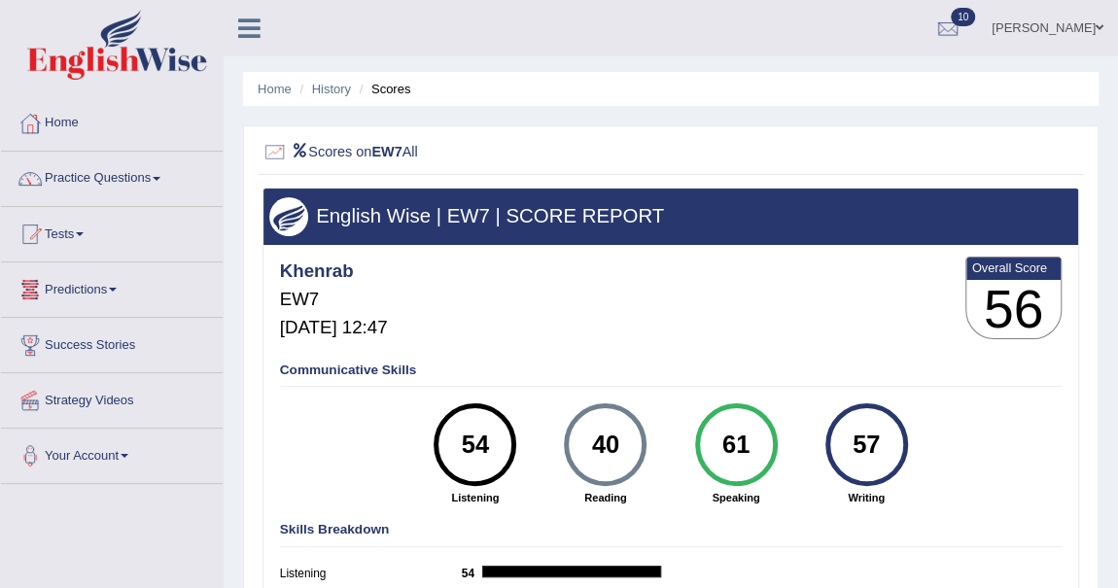
click at [84, 232] on span at bounding box center [80, 234] width 8 height 4
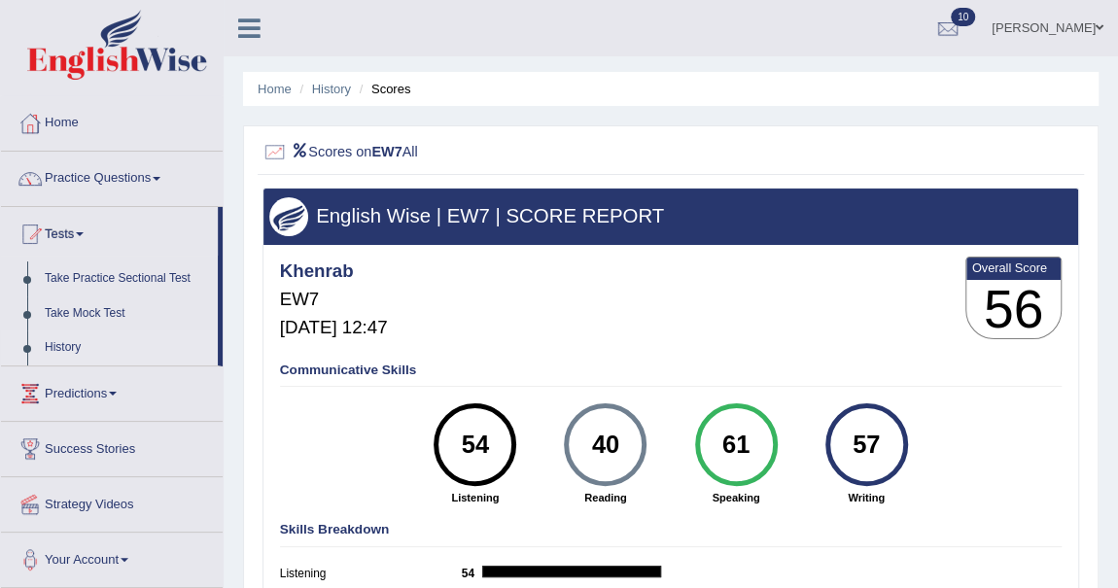
click at [70, 341] on link "History" at bounding box center [127, 347] width 182 height 35
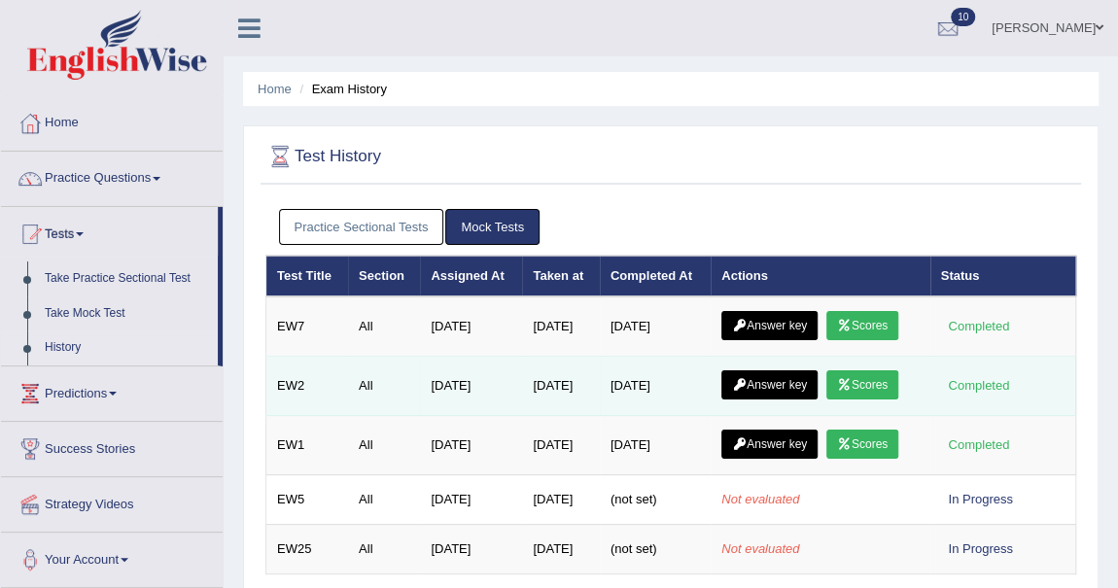
click at [883, 378] on link "Scores" at bounding box center [862, 384] width 72 height 29
click at [882, 378] on link "Scores" at bounding box center [862, 384] width 72 height 29
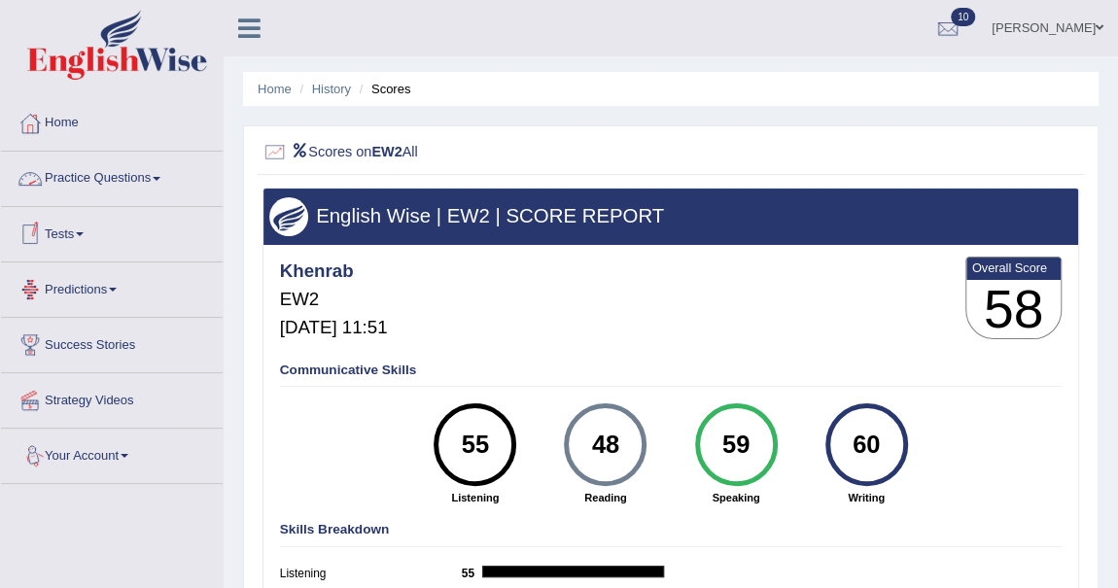
click at [82, 230] on link "Tests" at bounding box center [112, 231] width 222 height 49
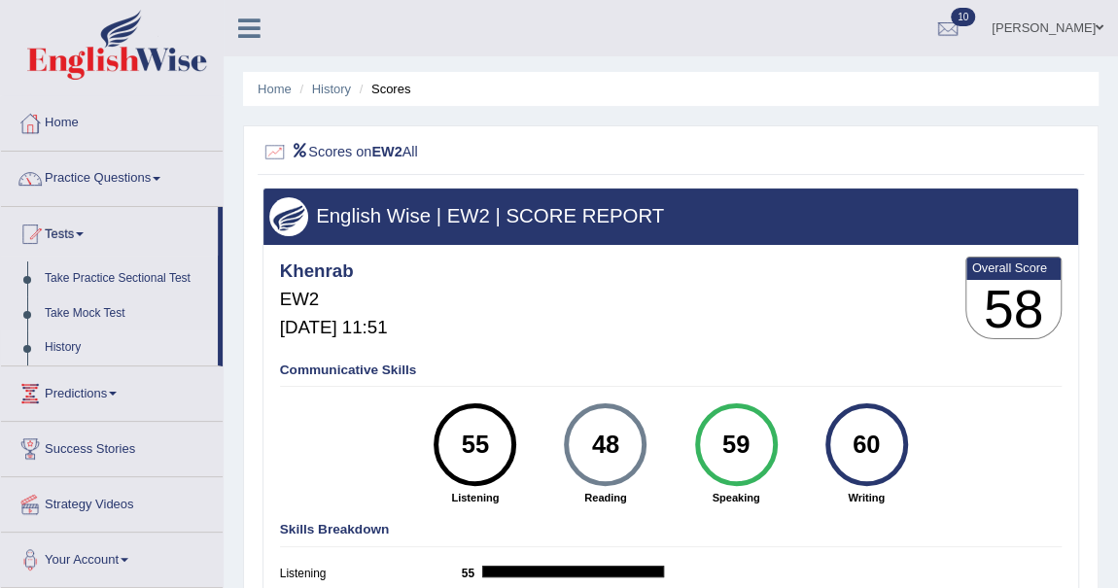
click at [78, 346] on link "History" at bounding box center [127, 347] width 182 height 35
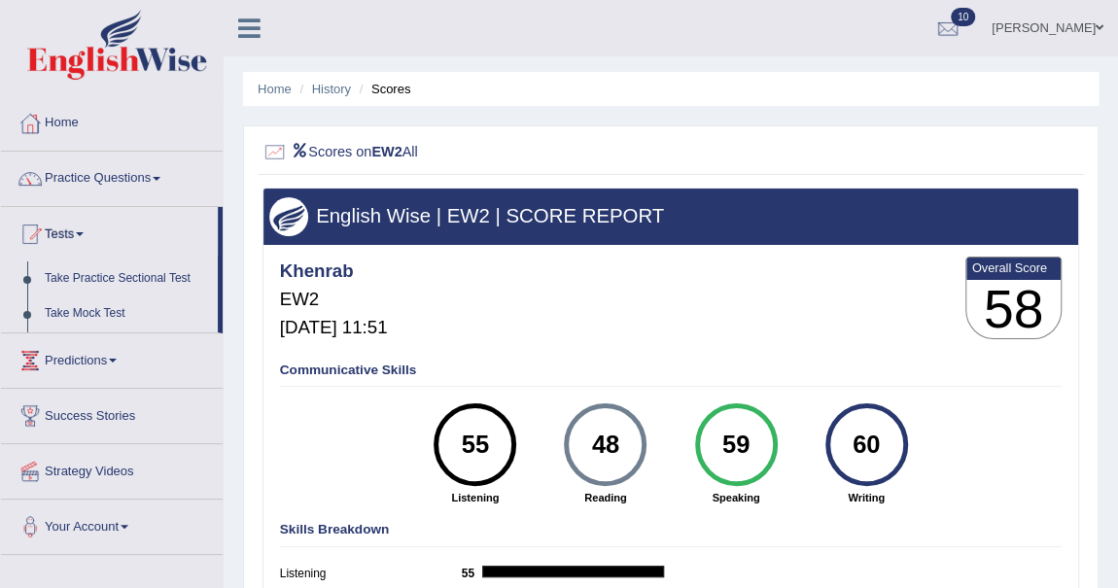
click at [78, 346] on ul "Home Practice Questions Speaking Practice Read Aloud Repeat Sentence Describe I…" at bounding box center [112, 325] width 222 height 459
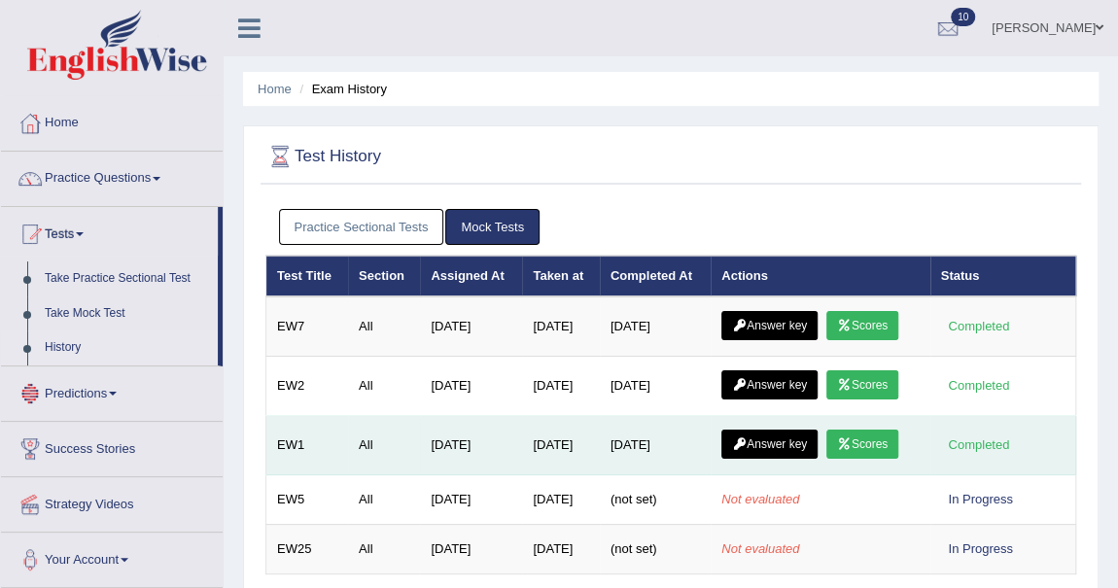
click at [851, 438] on icon at bounding box center [844, 444] width 15 height 12
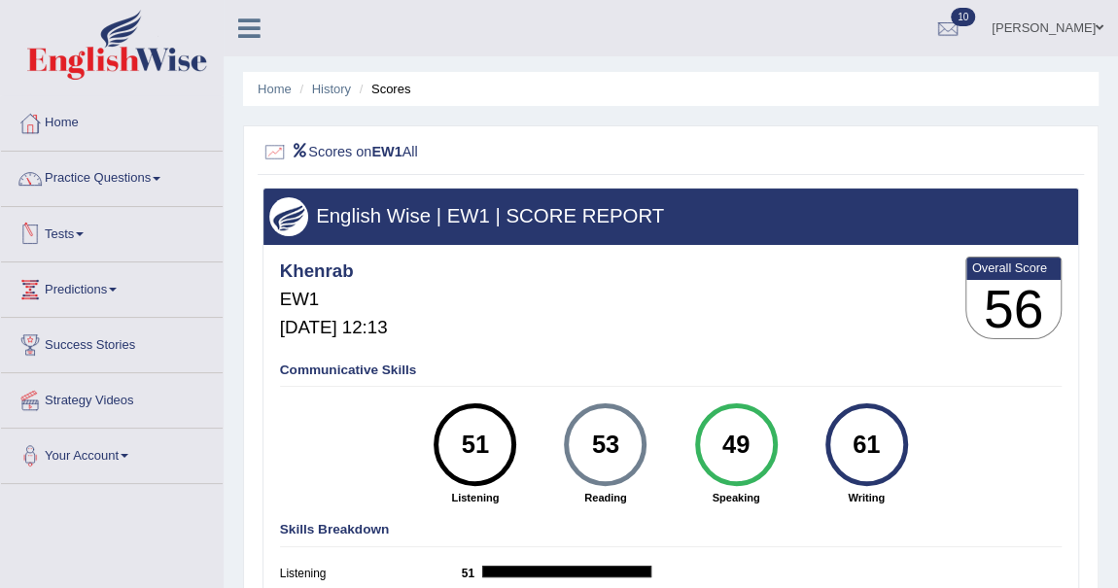
click at [78, 226] on link "Tests" at bounding box center [112, 231] width 222 height 49
